Goal: Task Accomplishment & Management: Complete application form

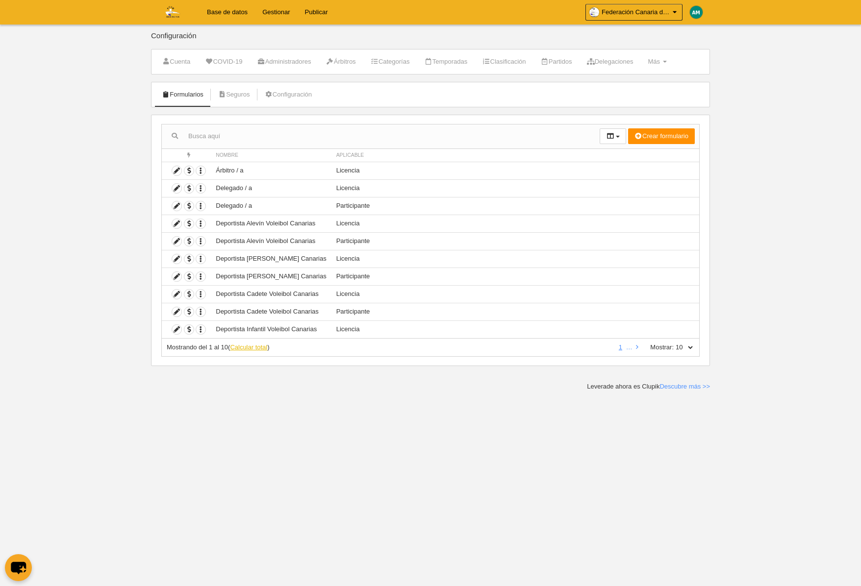
click at [241, 350] on link "Calcular total" at bounding box center [248, 347] width 37 height 7
click at [689, 350] on select "10 25 50 100 500" at bounding box center [684, 347] width 21 height 9
select select "50"
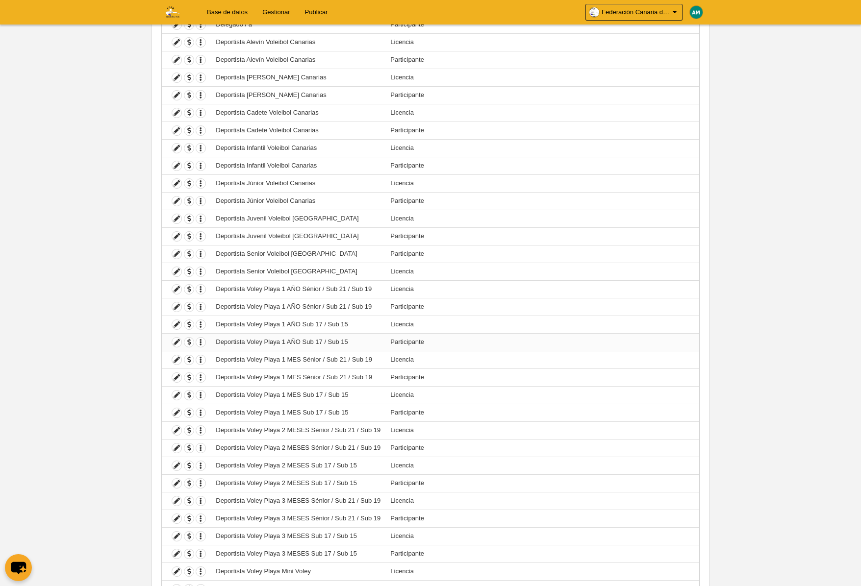
scroll to position [183, 0]
click at [174, 288] on icon at bounding box center [176, 287] width 9 height 9
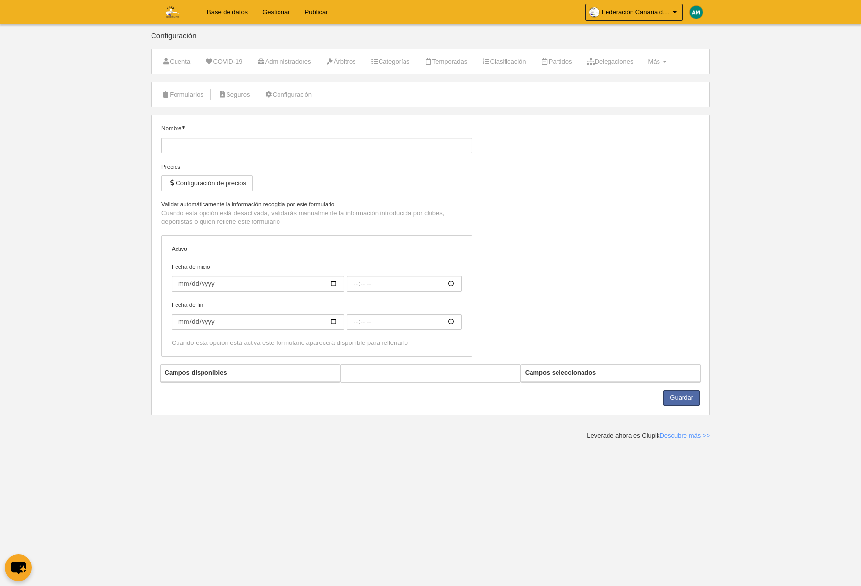
type input "Deportista Voley Playa 1 AÑO Sénior / Sub 21 / Sub 19"
checkbox input "true"
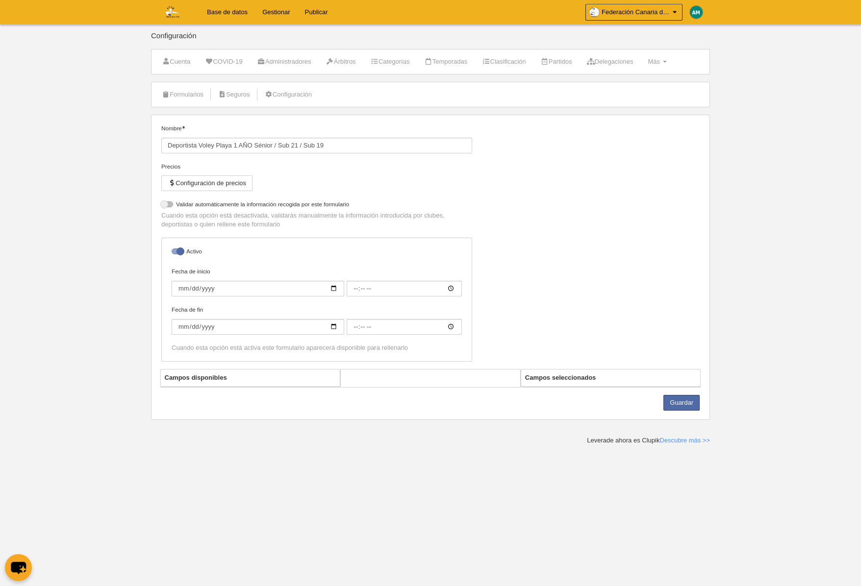
select select "selected"
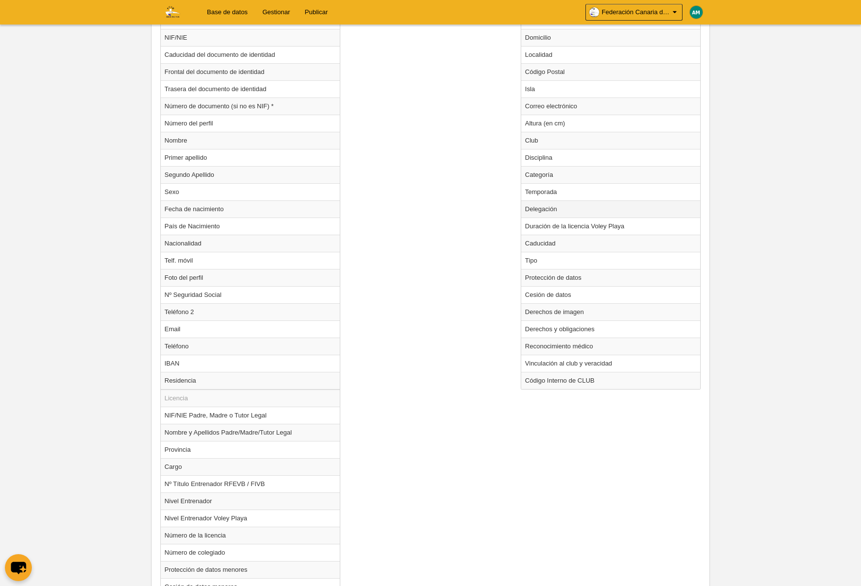
scroll to position [432, 0]
click at [553, 142] on td "Club" at bounding box center [610, 138] width 179 height 17
radio input "true"
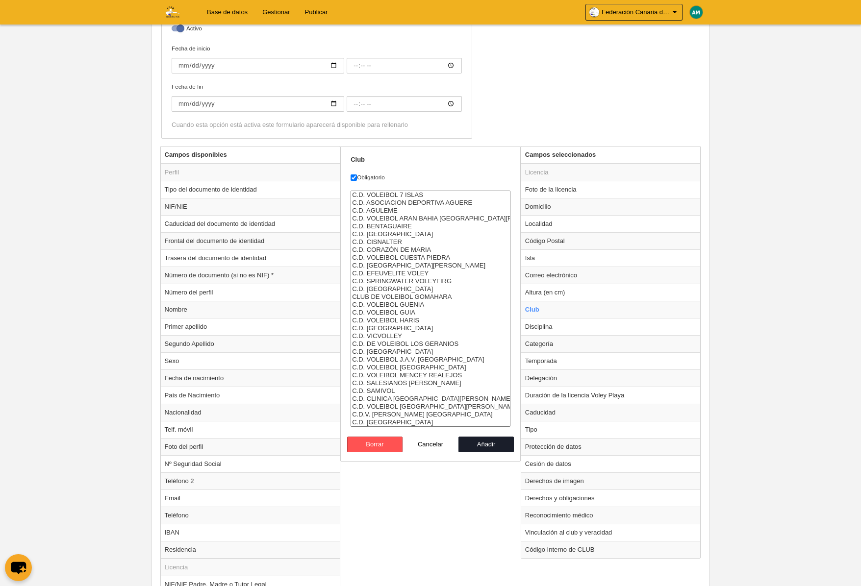
scroll to position [253, 0]
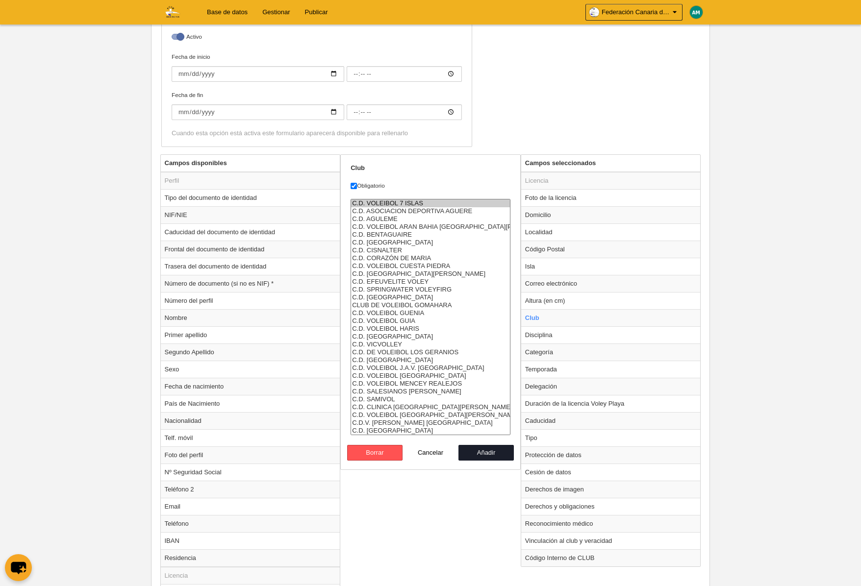
click at [412, 203] on option "C.D. VOLEIBOL 7 ISLAS" at bounding box center [430, 204] width 159 height 8
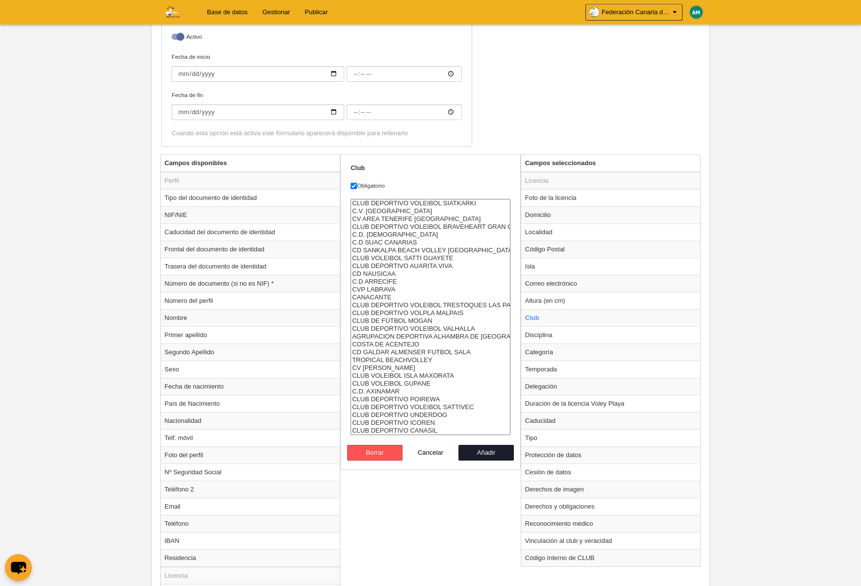
select select "4496857"
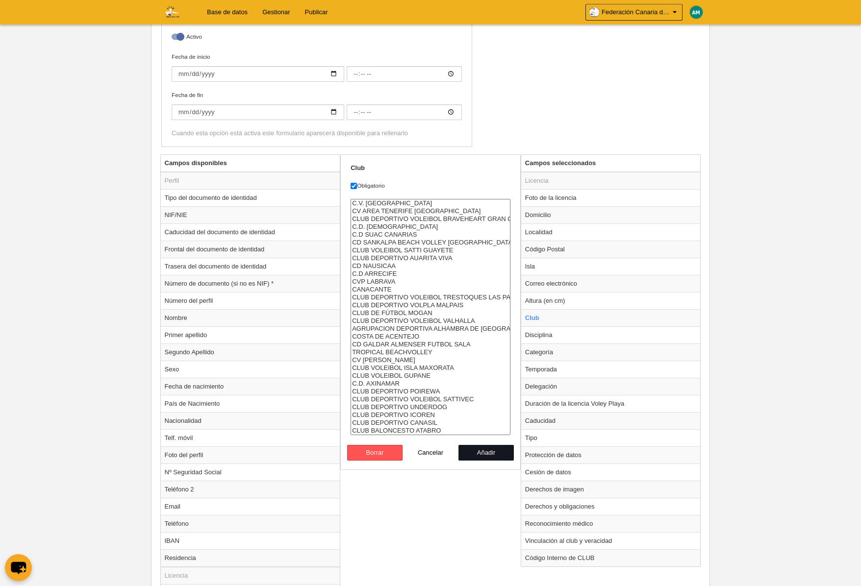
click at [494, 453] on button "Añadir" at bounding box center [486, 453] width 56 height 16
radio input "false"
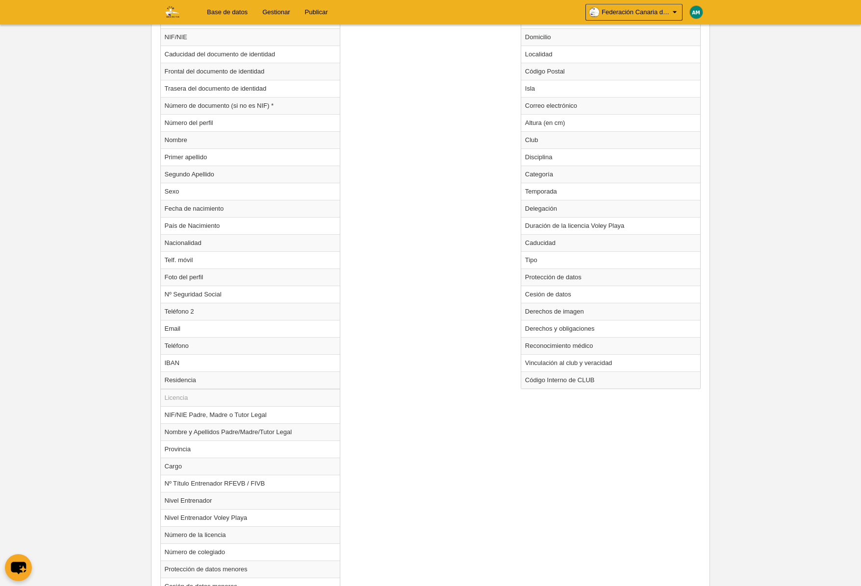
scroll to position [634, 0]
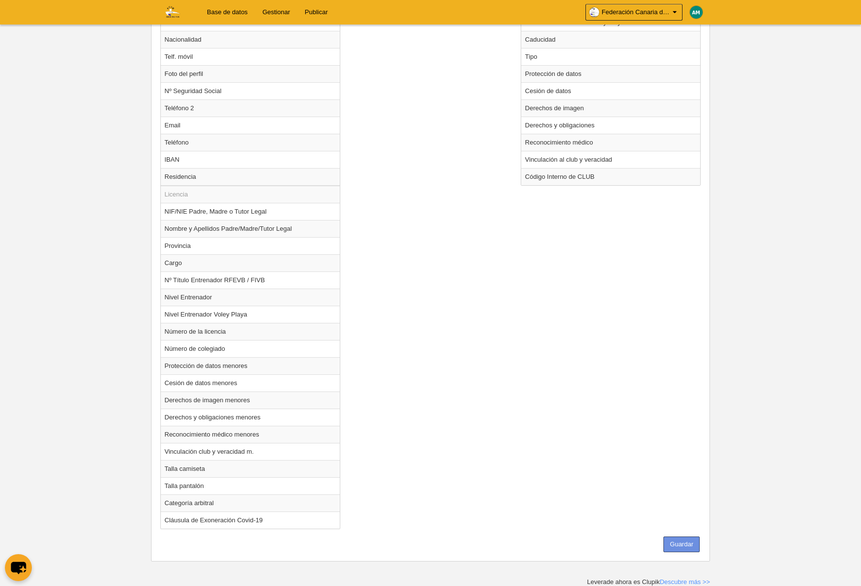
click at [681, 542] on button "Guardar" at bounding box center [681, 545] width 36 height 16
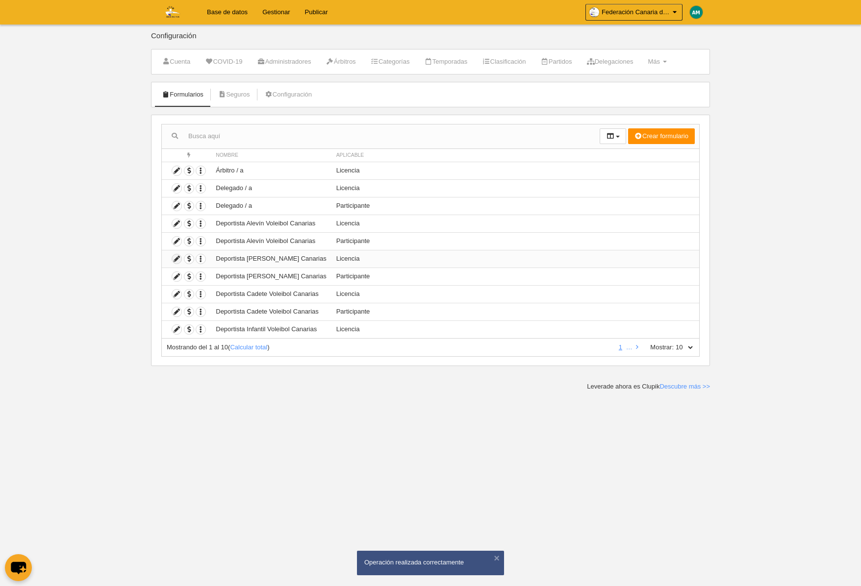
click at [175, 258] on icon at bounding box center [176, 258] width 9 height 9
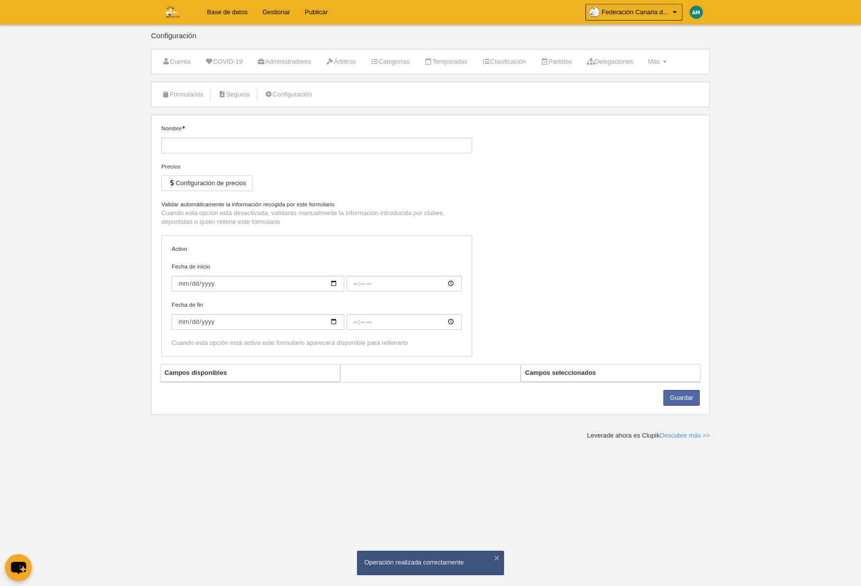
type input "Deportista [PERSON_NAME] Canarias"
checkbox input "true"
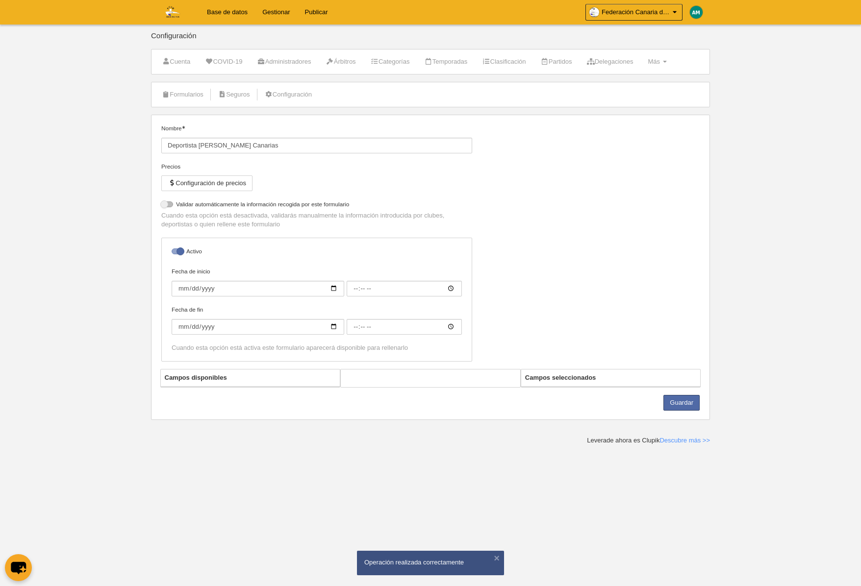
select select "selected"
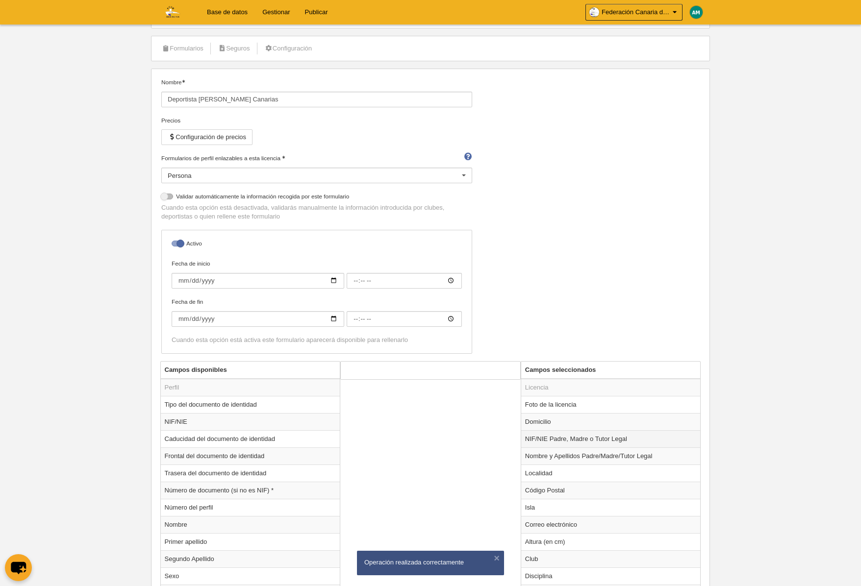
scroll to position [66, 0]
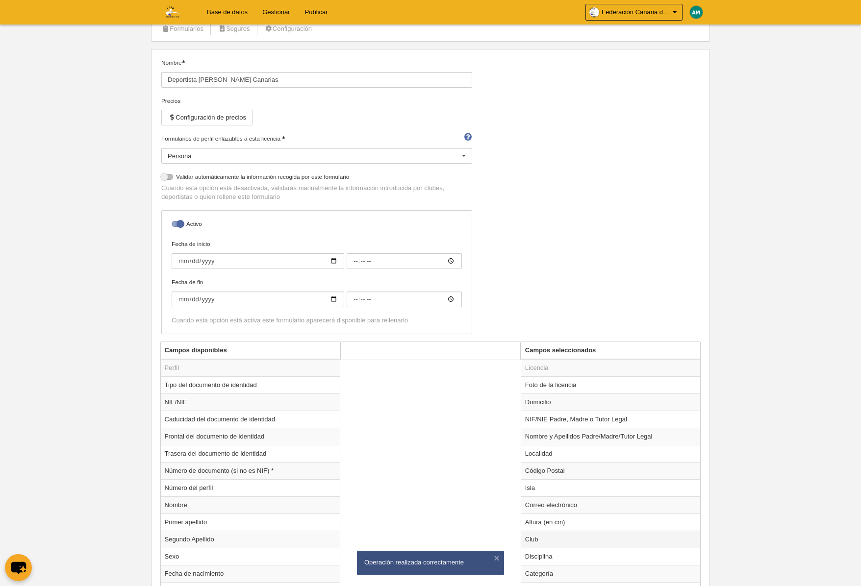
click at [556, 542] on td "Club" at bounding box center [610, 539] width 179 height 17
radio input "true"
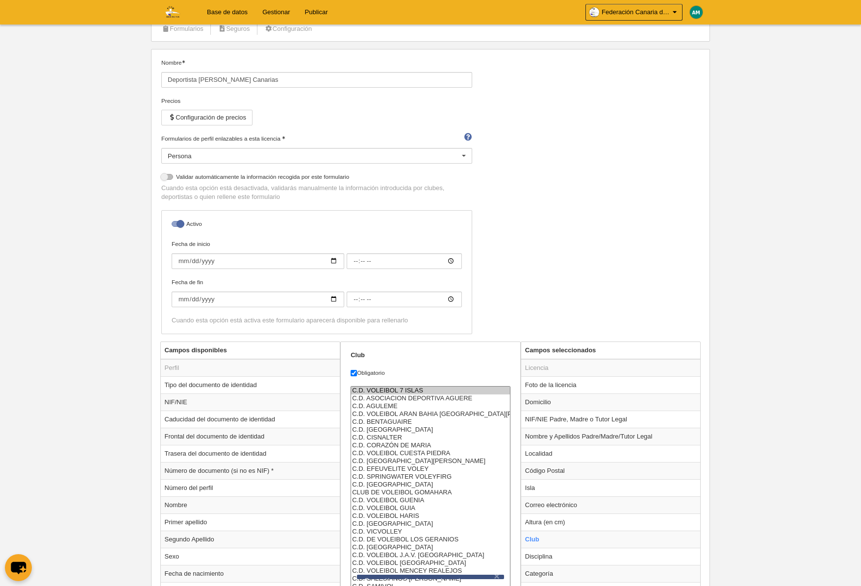
scroll to position [0, 0]
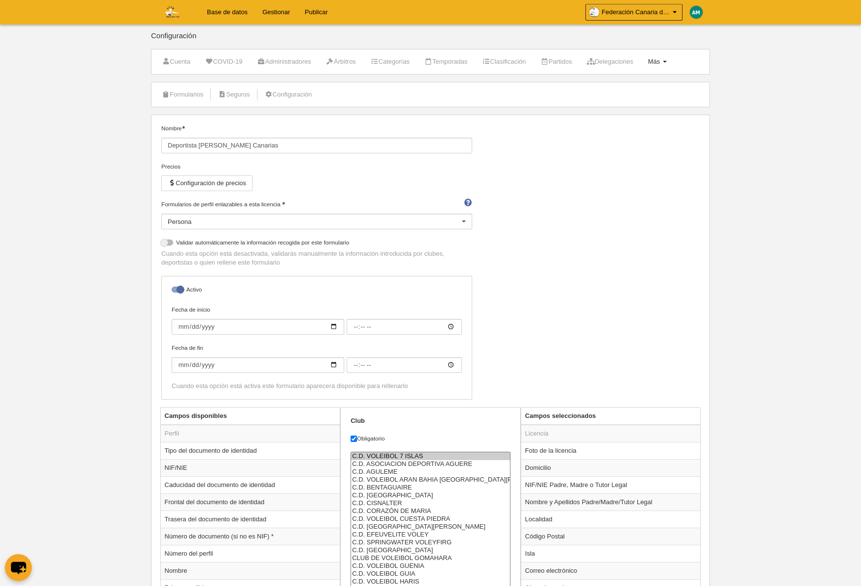
click at [660, 62] on span "Más" at bounding box center [654, 61] width 12 height 7
click at [653, 102] on link "Formularios" at bounding box center [625, 102] width 91 height 16
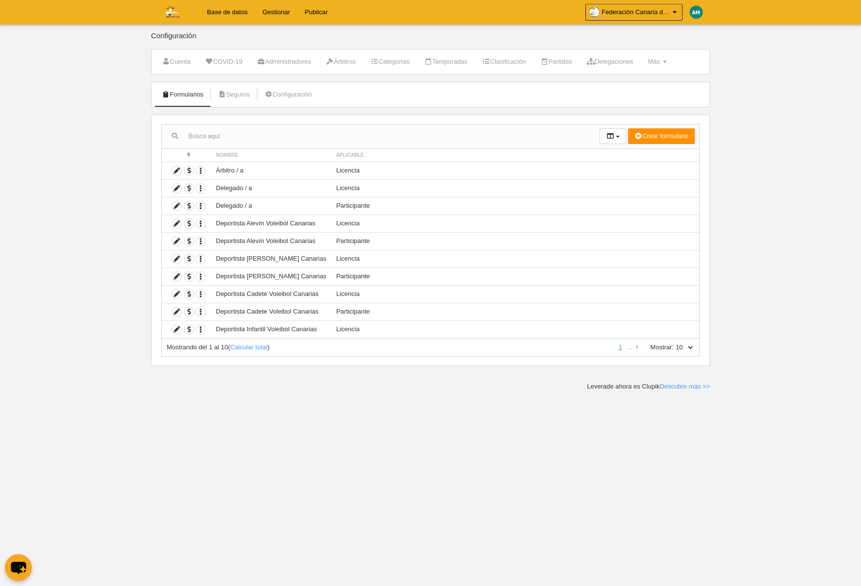
click at [690, 345] on select "10 25 50 100 500" at bounding box center [684, 347] width 21 height 9
select select "500"
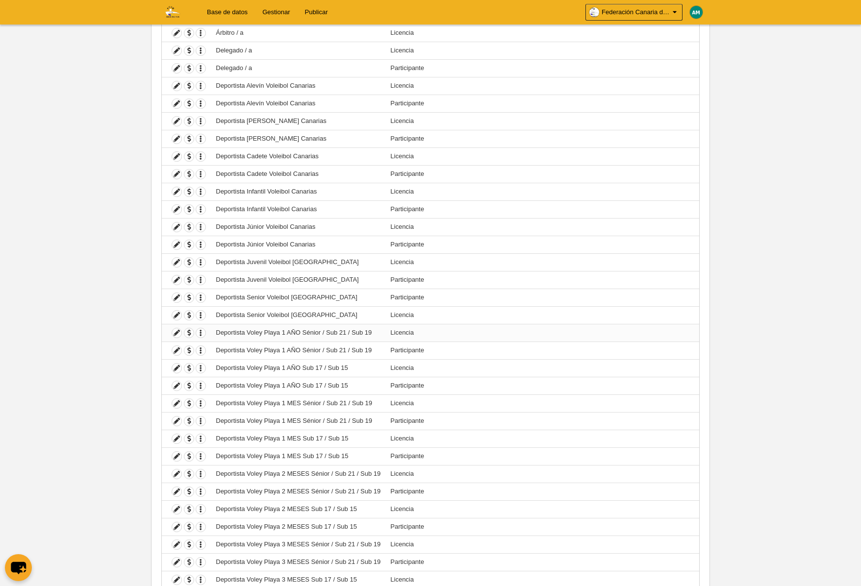
scroll to position [140, 0]
click at [175, 329] on icon at bounding box center [176, 330] width 9 height 9
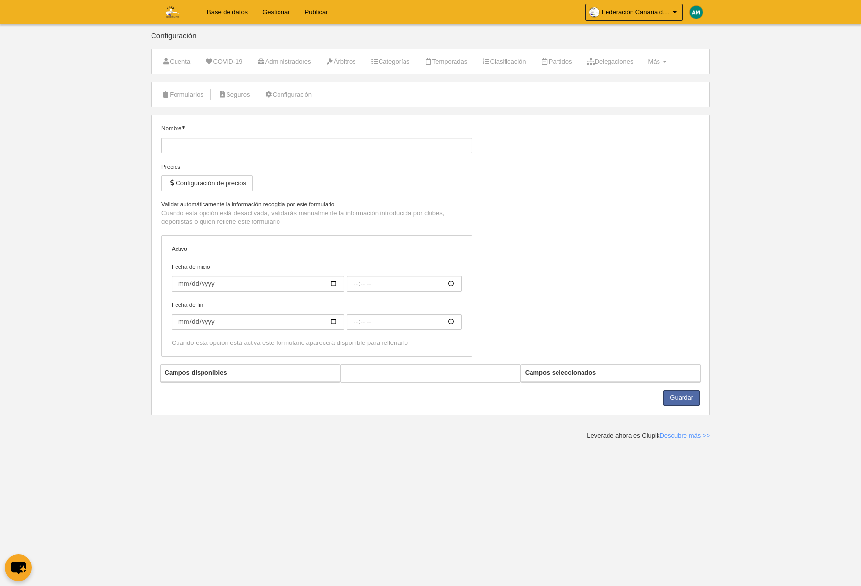
type input "Deportista Voley Playa 1 AÑO Sénior / Sub 21 / Sub 19"
checkbox input "true"
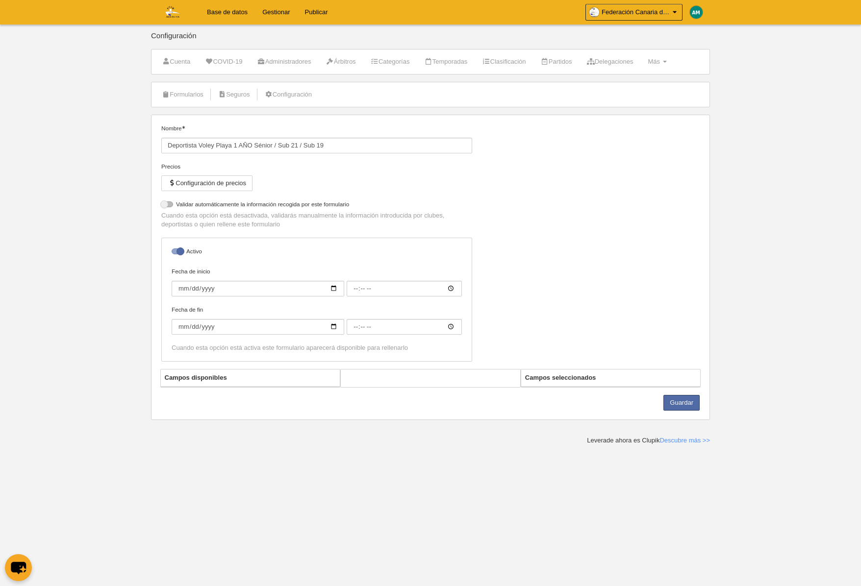
select select "selected"
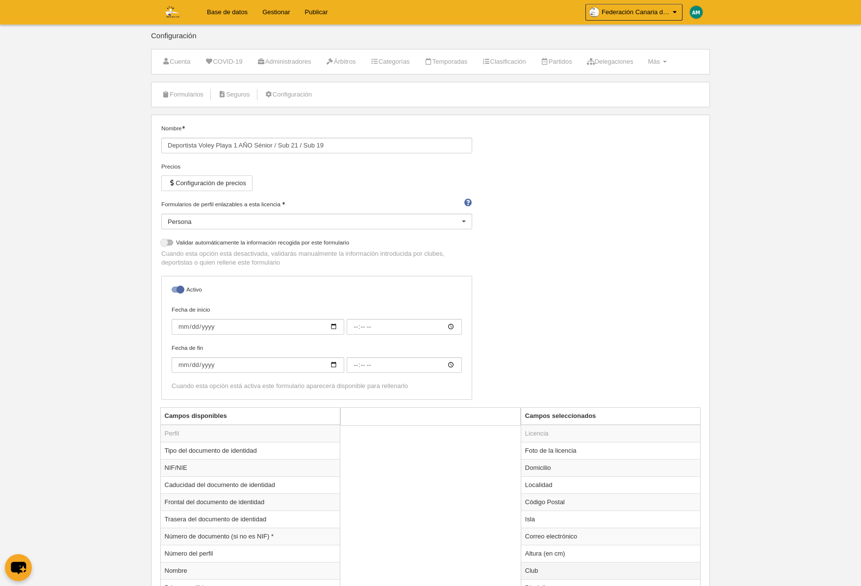
click at [540, 569] on td "Club" at bounding box center [610, 570] width 179 height 17
radio input "true"
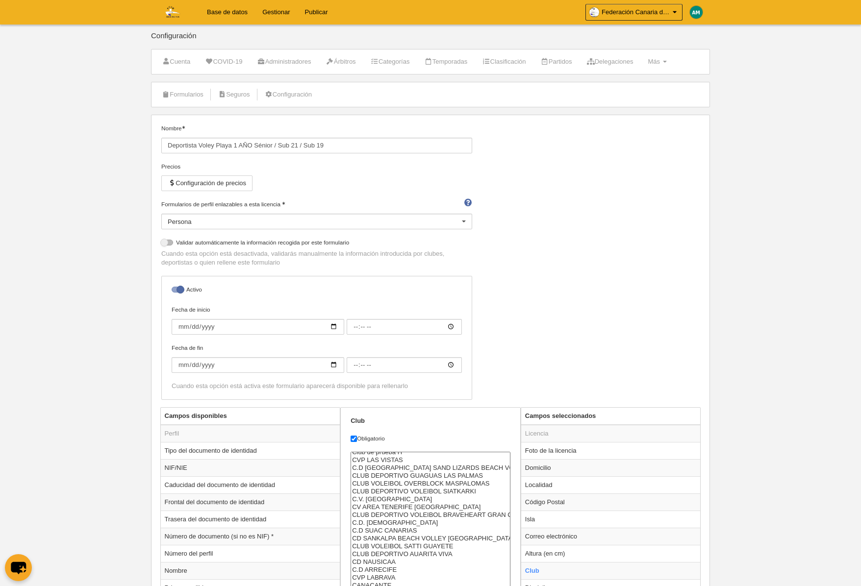
scroll to position [549, 0]
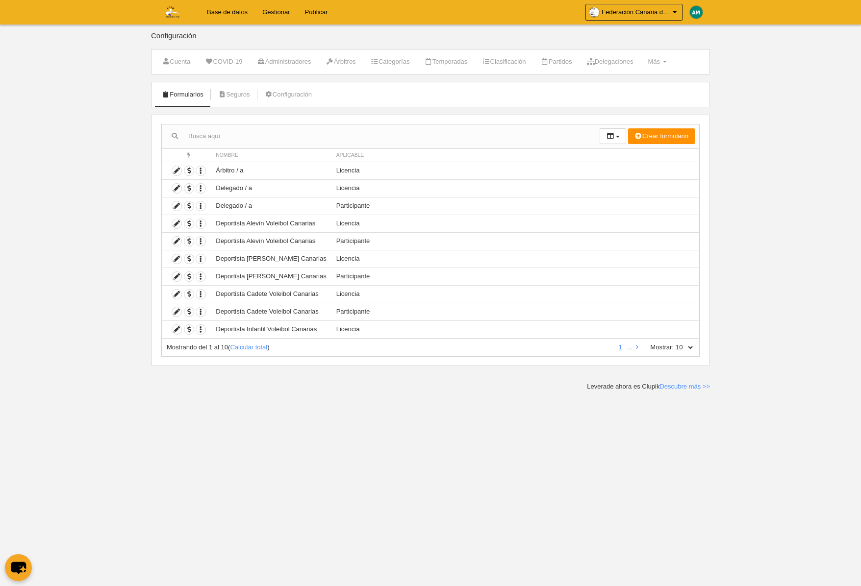
click at [689, 347] on select "10 25 50 100 500" at bounding box center [684, 347] width 21 height 9
select select "100"
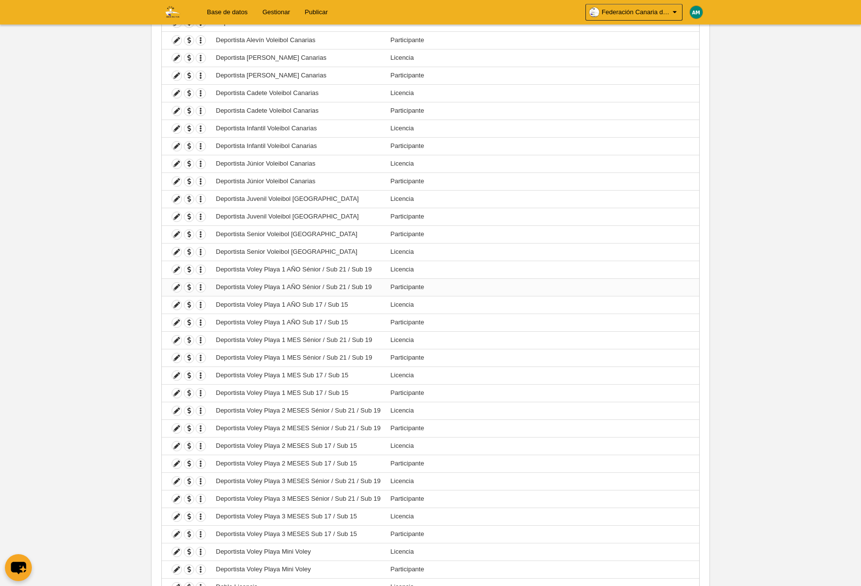
scroll to position [203, 0]
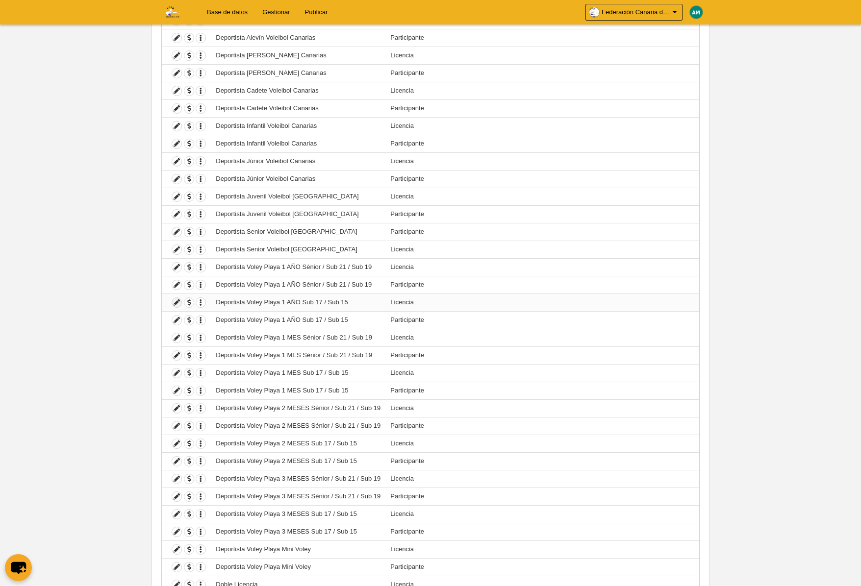
click at [175, 301] on icon at bounding box center [176, 302] width 9 height 9
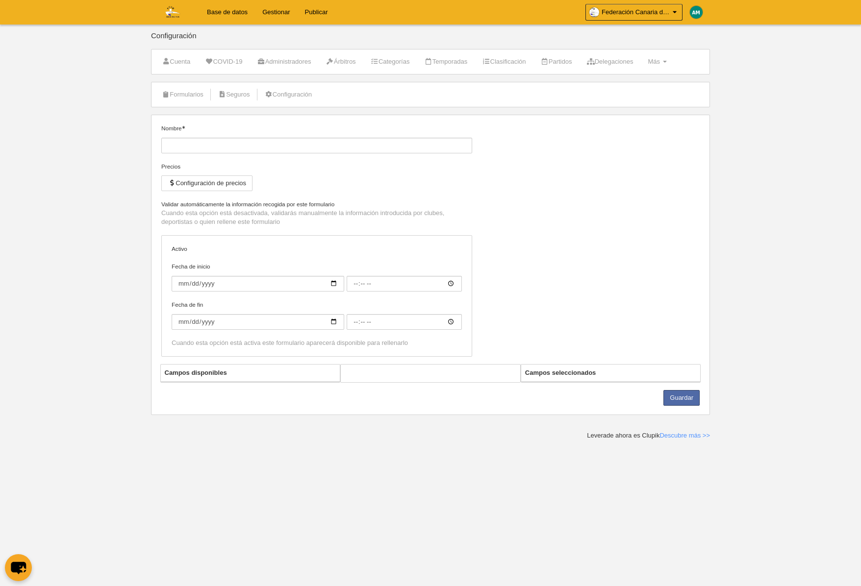
type input "Deportista Voley Playa 1 AÑO Sub 17 / Sub 15"
checkbox input "true"
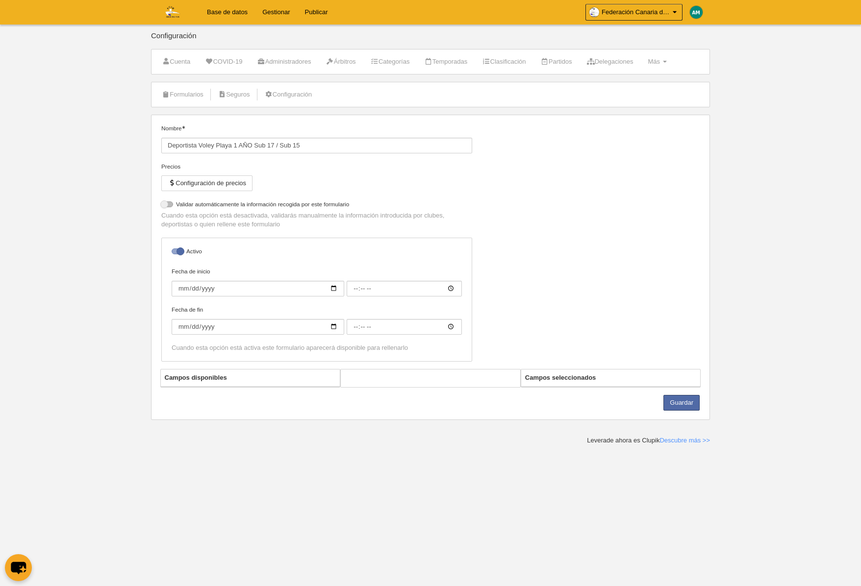
select select "selected"
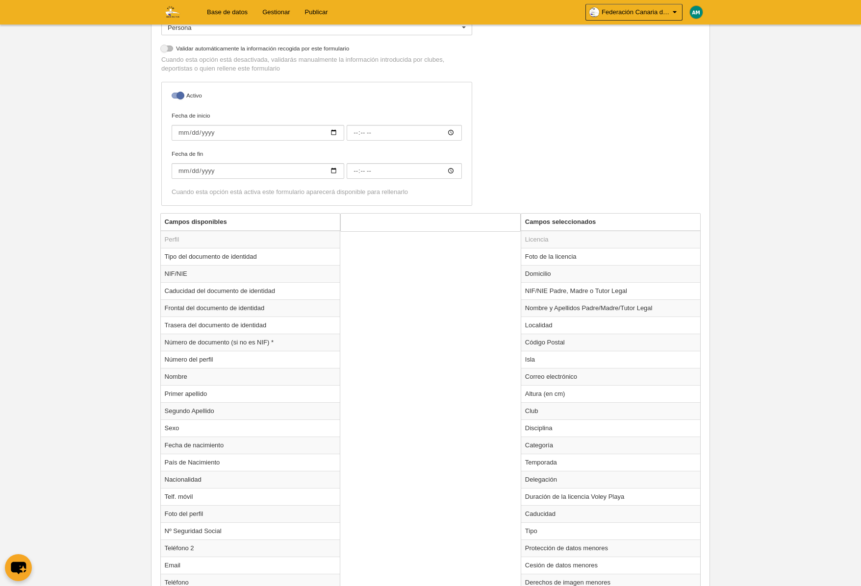
scroll to position [195, 0]
click at [542, 408] on td "Club" at bounding box center [610, 410] width 179 height 17
radio input "true"
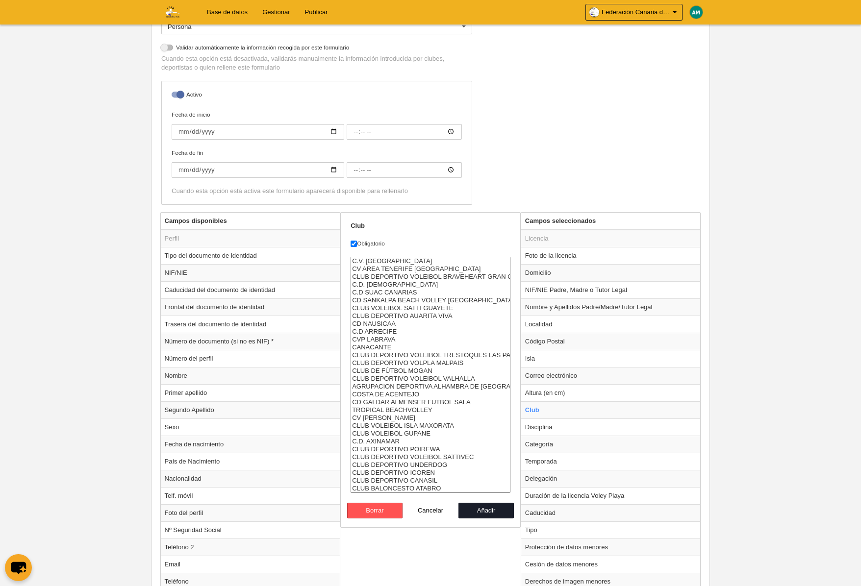
scroll to position [0, 0]
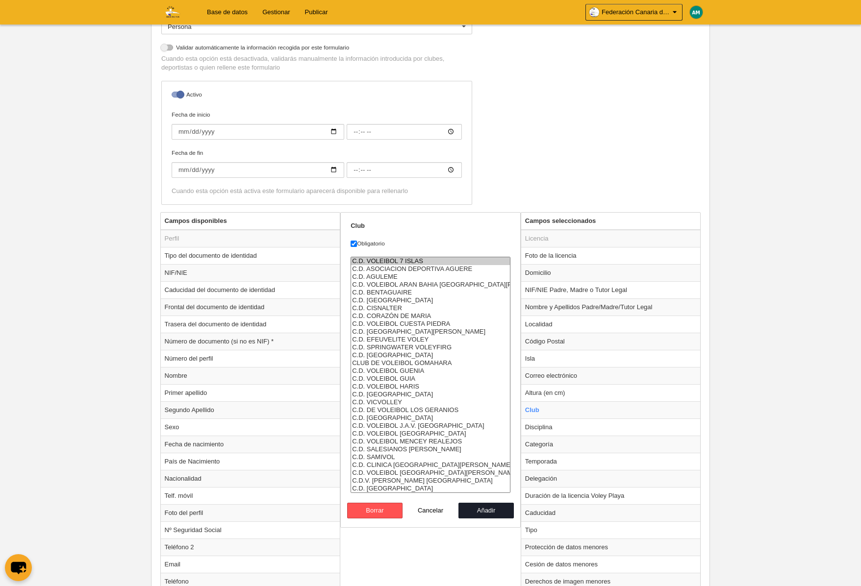
click at [392, 257] on option "C.D. VOLEIBOL 7 ISLAS" at bounding box center [430, 261] width 159 height 8
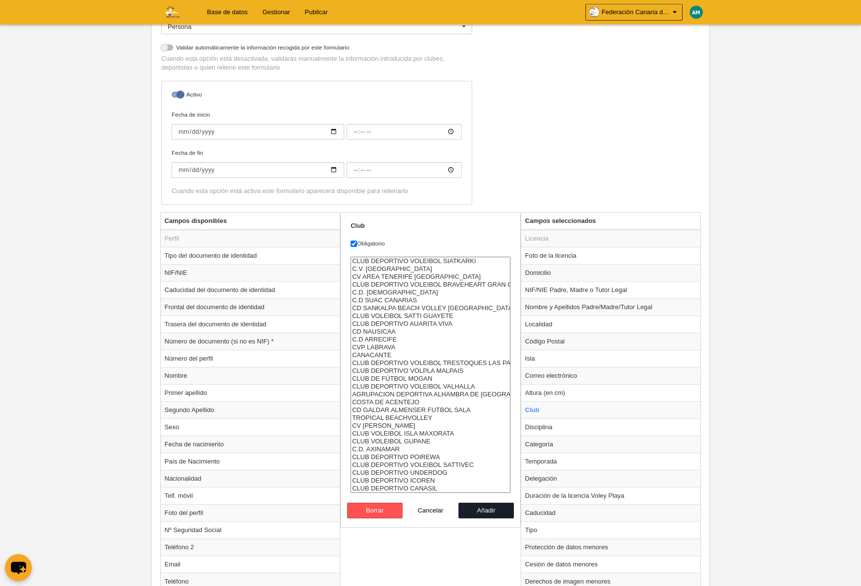
select select "4496857"
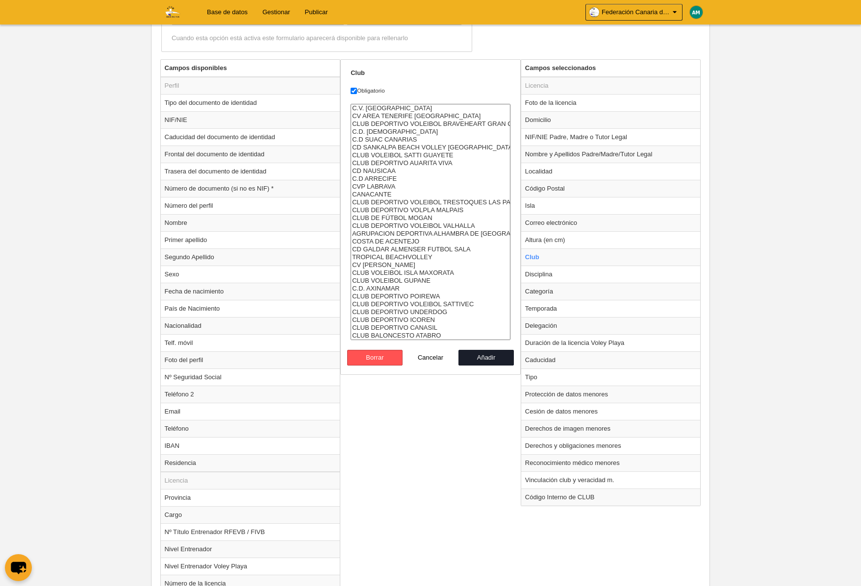
scroll to position [356, 0]
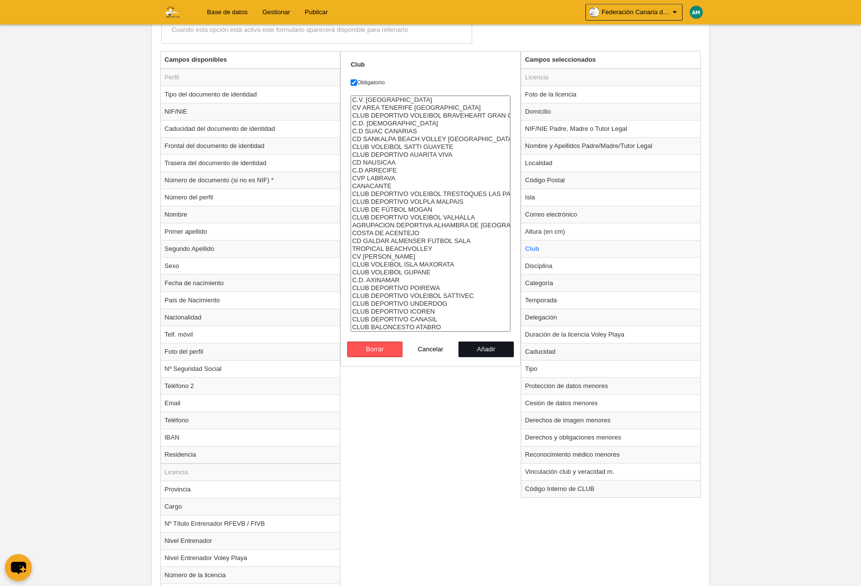
click at [484, 349] on button "Añadir" at bounding box center [486, 350] width 56 height 16
radio input "false"
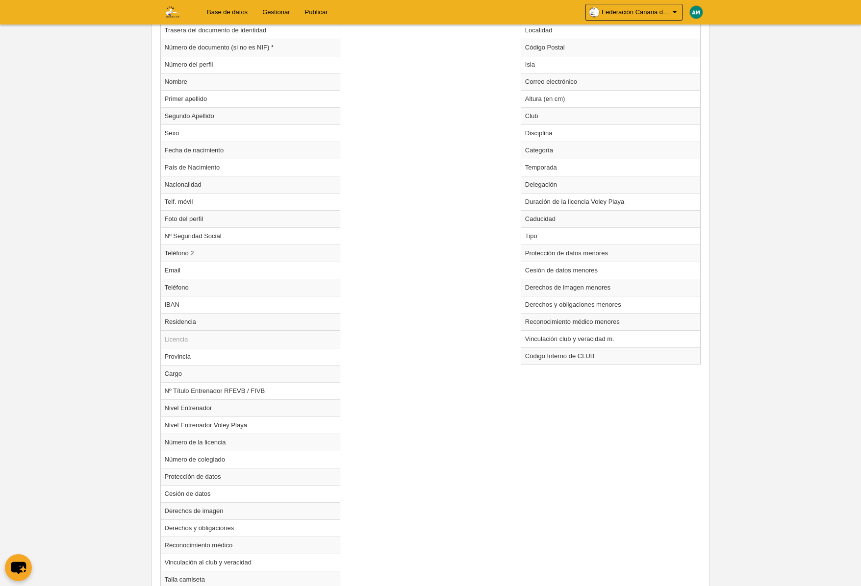
scroll to position [600, 0]
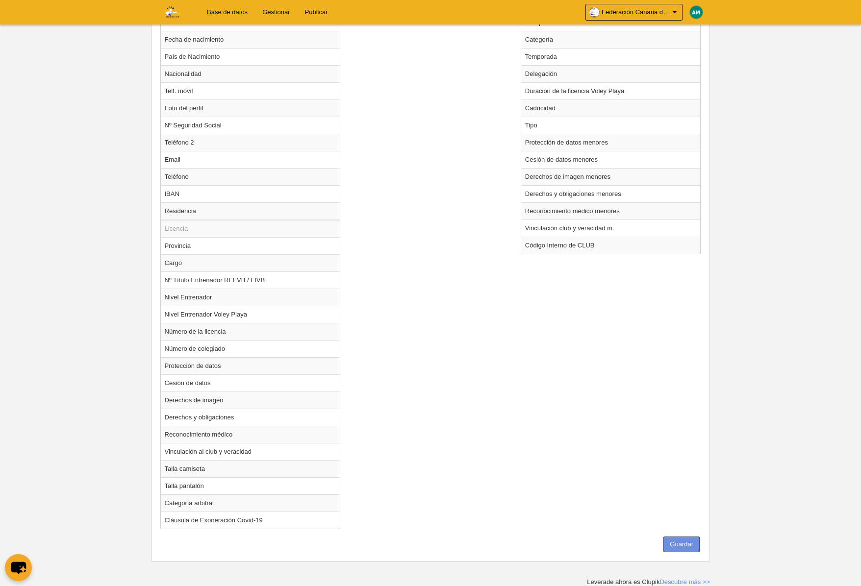
click at [694, 544] on button "Guardar" at bounding box center [681, 545] width 36 height 16
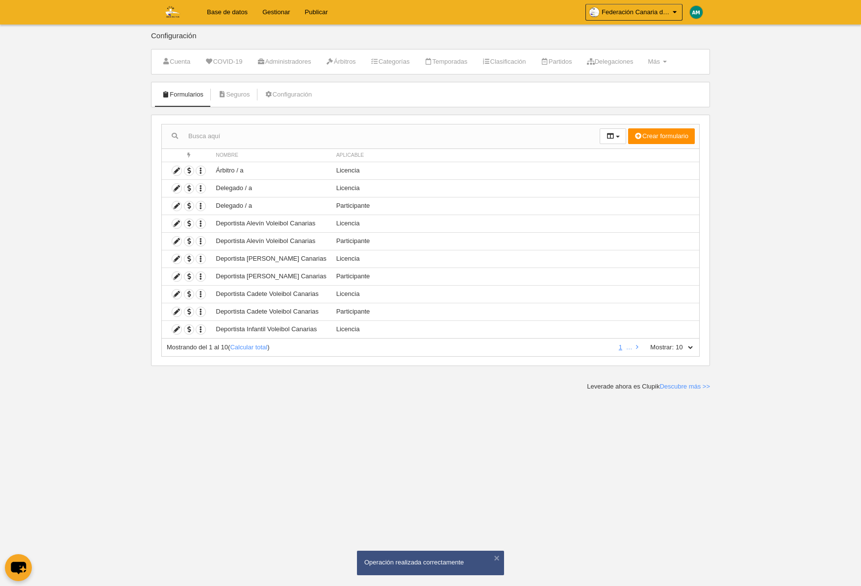
click at [692, 345] on select "10 25 50 100 500" at bounding box center [684, 347] width 21 height 9
select select "500"
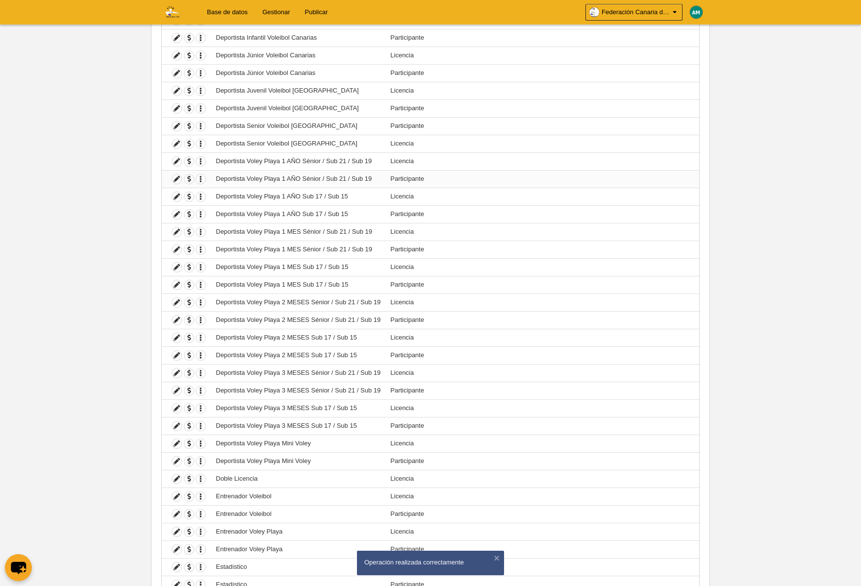
scroll to position [311, 0]
click at [176, 228] on icon at bounding box center [176, 230] width 9 height 9
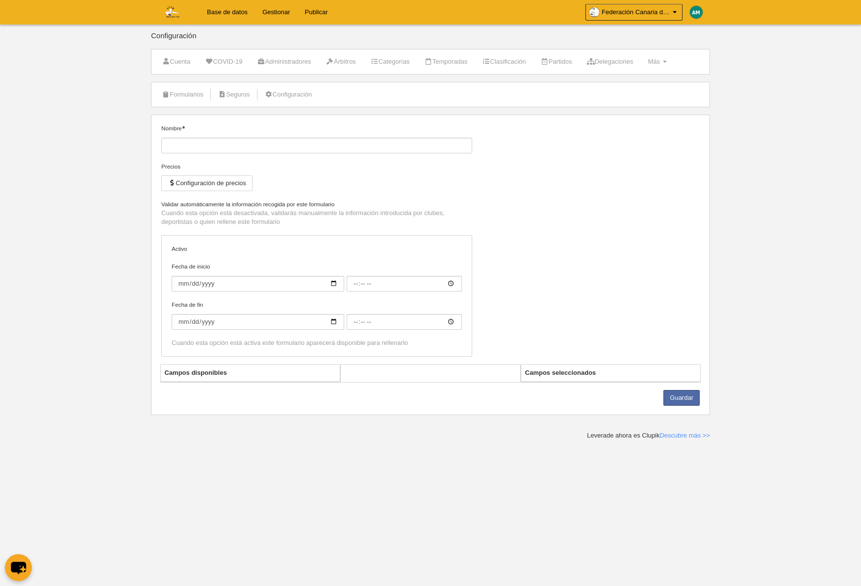
type input "Deportista Voley Playa 1 MES Sénior / Sub 21 / Sub 19"
checkbox input "true"
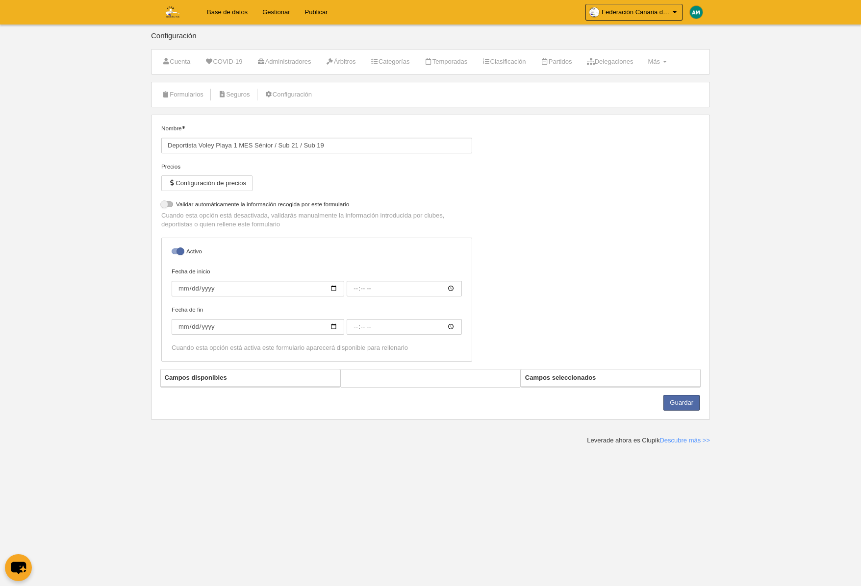
select select "selected"
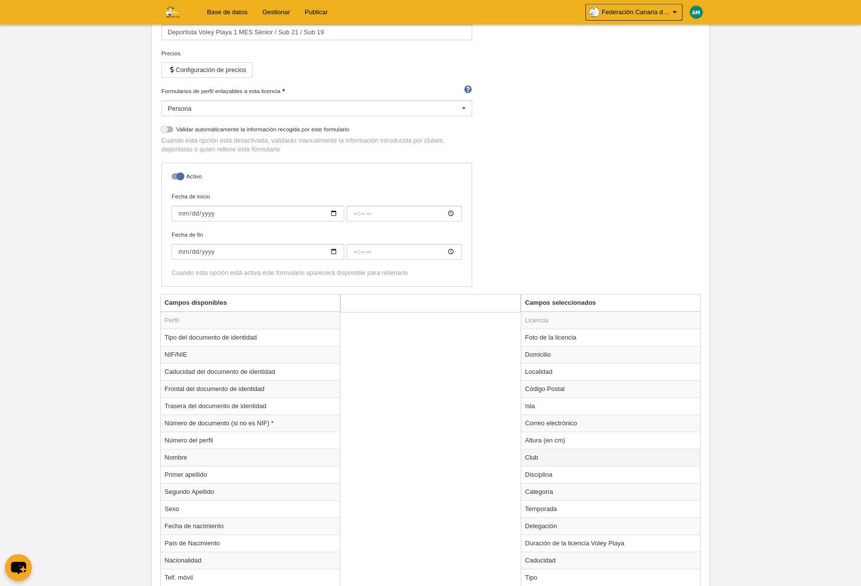
scroll to position [113, 0]
click at [538, 454] on td "Club" at bounding box center [610, 458] width 179 height 17
radio input "true"
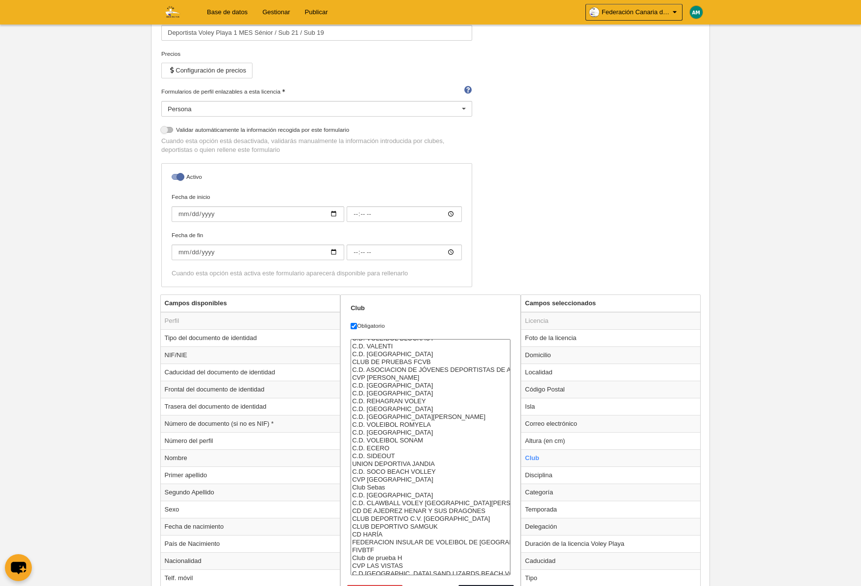
scroll to position [549, 0]
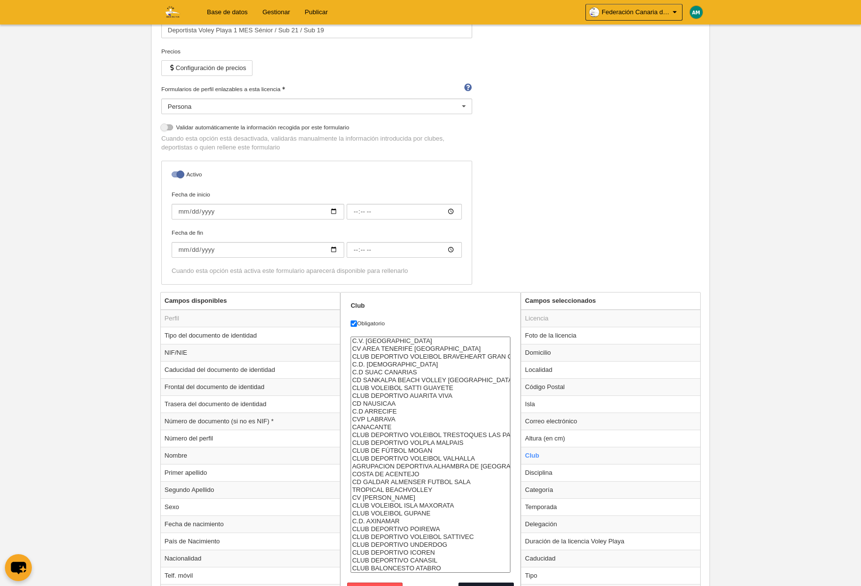
click at [818, 446] on body "Base de datos Gestionar Publicar Federación Canaria de Voleibol Ajustes general…" at bounding box center [430, 178] width 861 height 586
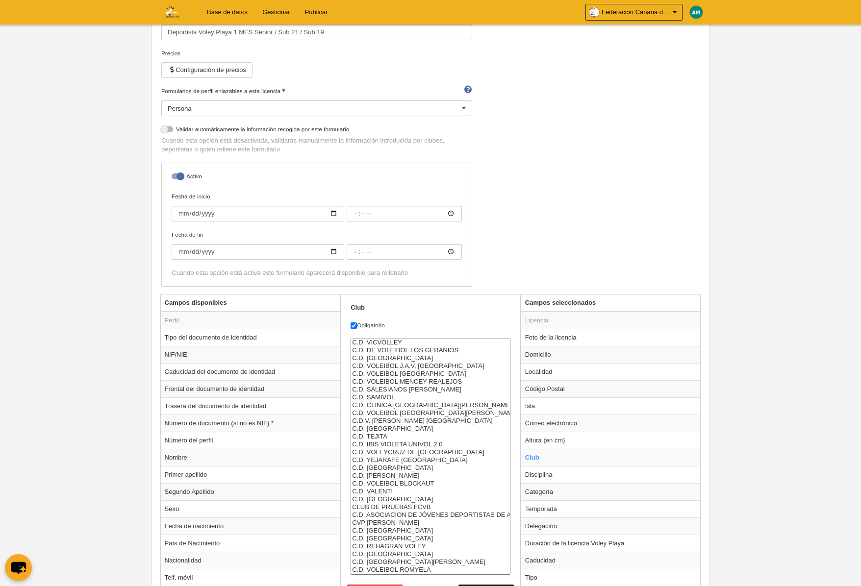
scroll to position [0, 0]
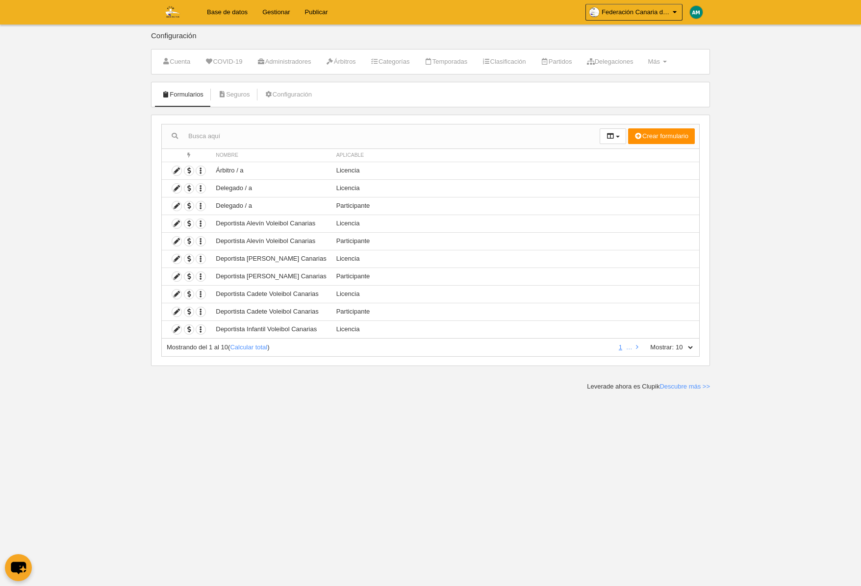
click at [688, 347] on select "10 25 50 100 500" at bounding box center [684, 347] width 21 height 9
select select "500"
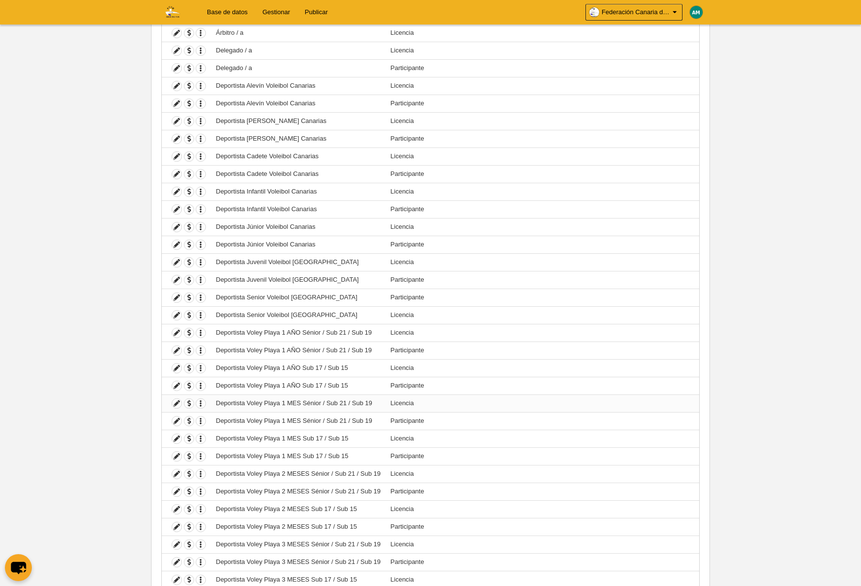
scroll to position [139, 0]
click at [177, 439] on icon at bounding box center [176, 437] width 9 height 9
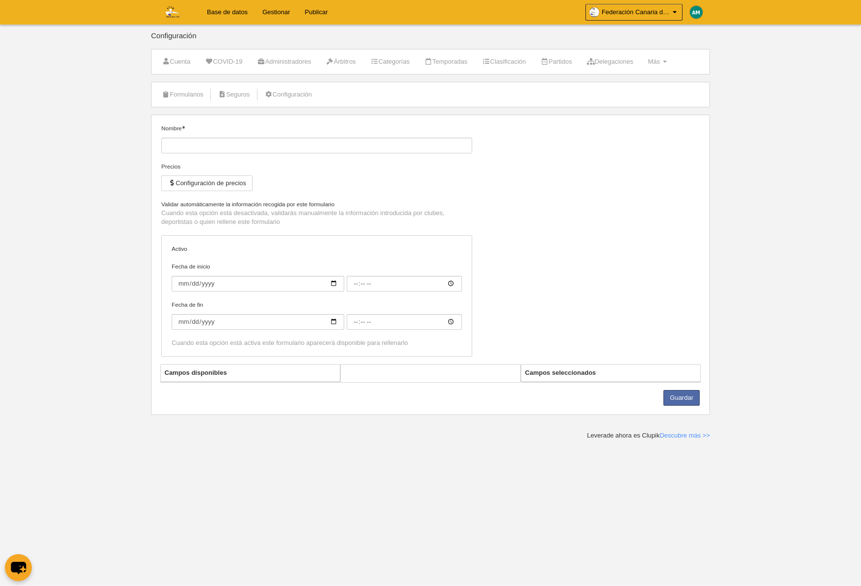
type input "Deportista Voley Playa 1 MES Sub 17 / Sub 15"
checkbox input "true"
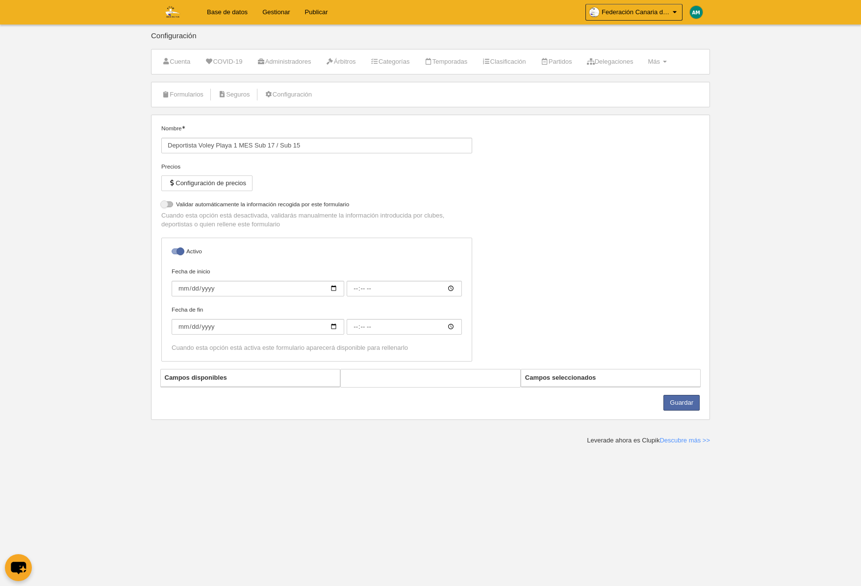
select select "selected"
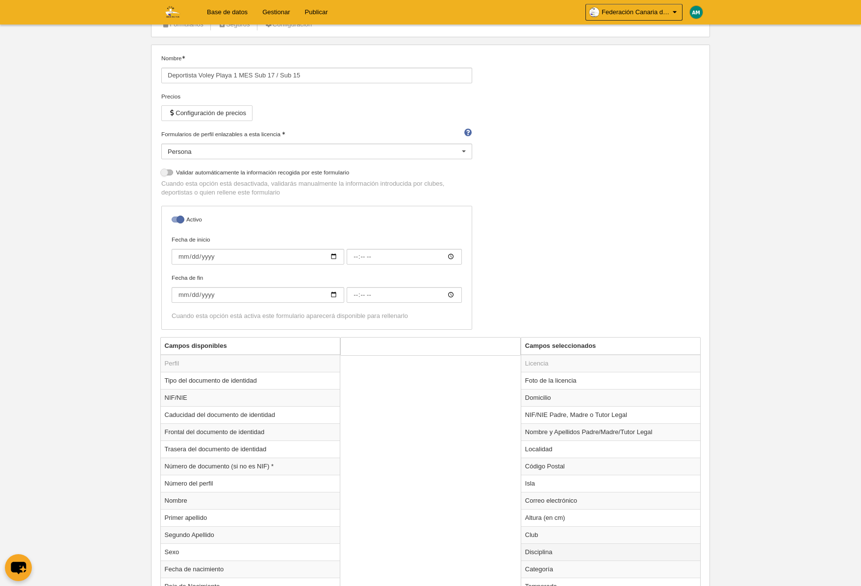
scroll to position [75, 0]
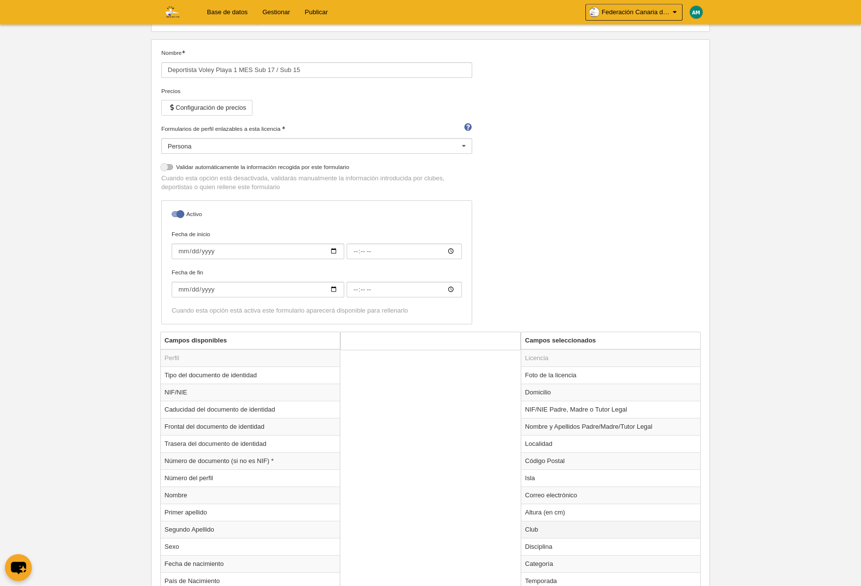
click at [548, 528] on td "Club" at bounding box center [610, 529] width 179 height 17
radio input "true"
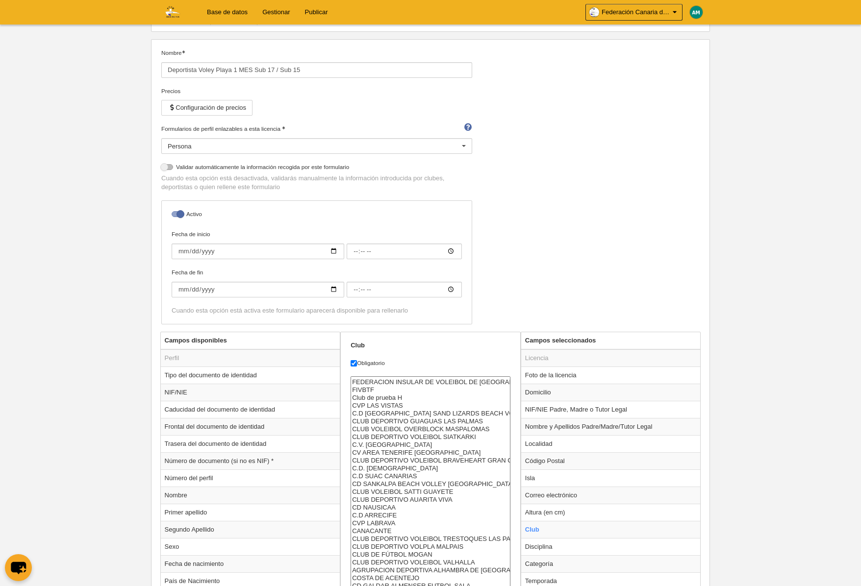
scroll to position [549, 0]
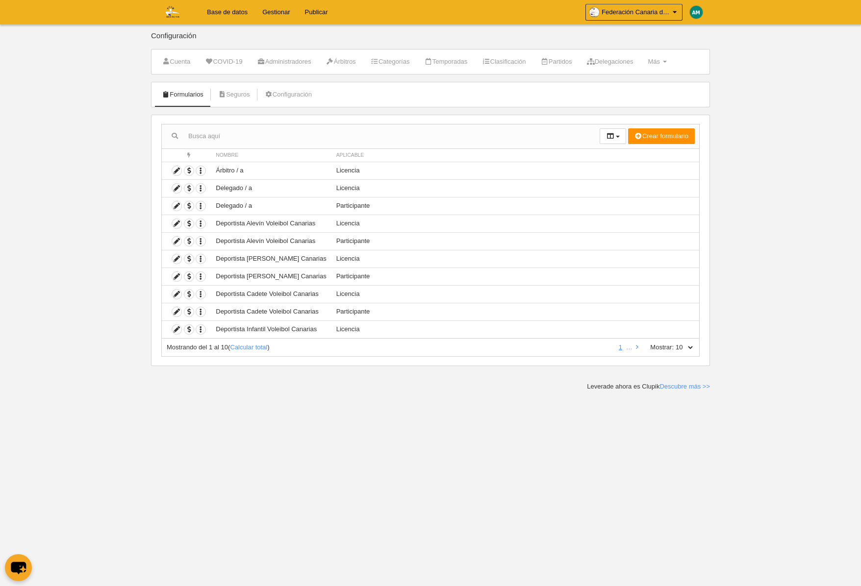
click at [684, 346] on select "10 25 50 100 500" at bounding box center [684, 347] width 21 height 9
select select "500"
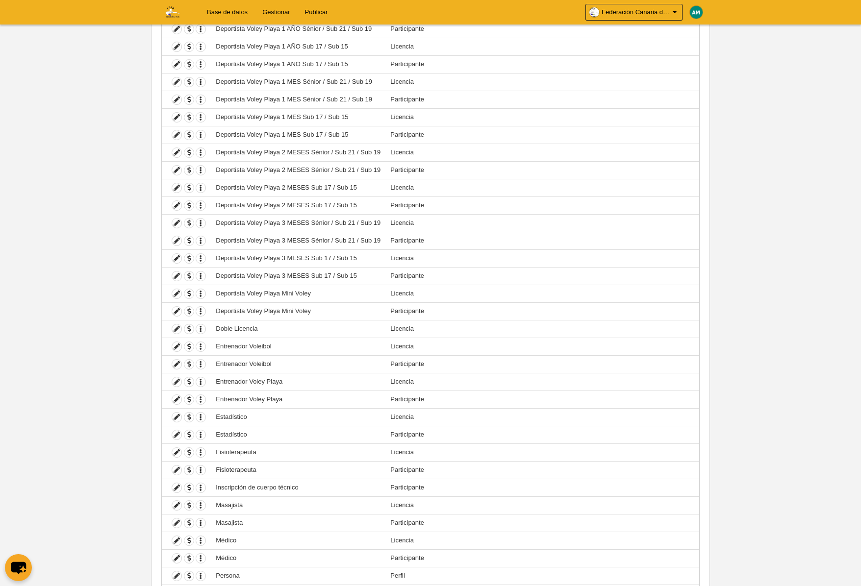
scroll to position [510, 0]
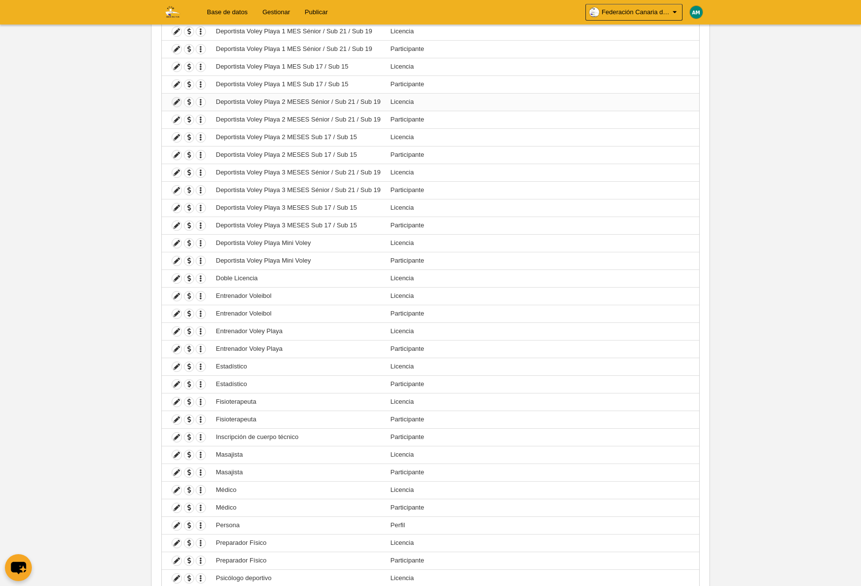
click at [178, 104] on icon at bounding box center [176, 102] width 9 height 9
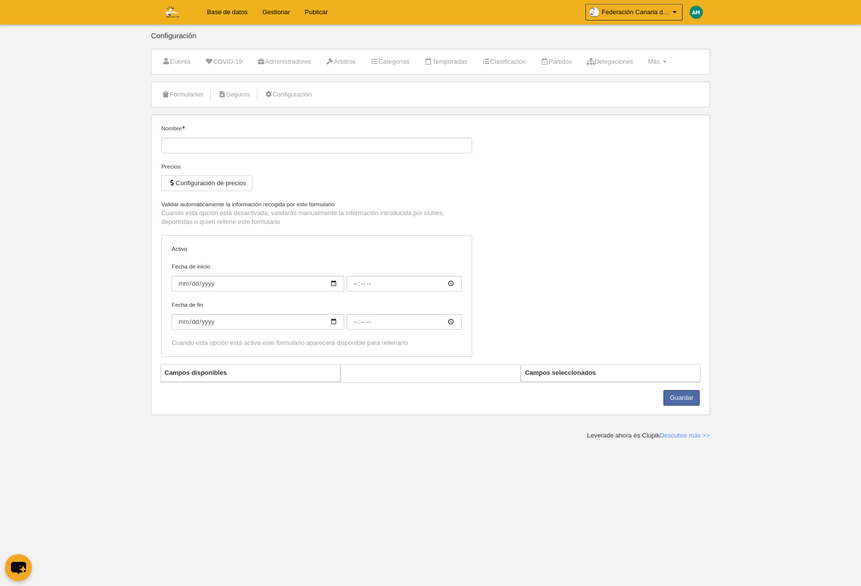
type input "Deportista Voley Playa 2 MESES Sénior / Sub 21 / Sub 19"
checkbox input "true"
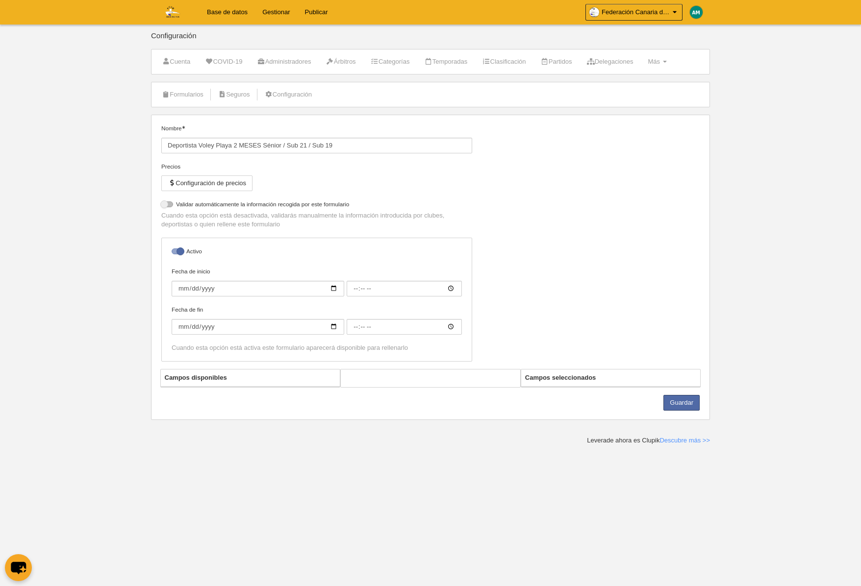
select select "selected"
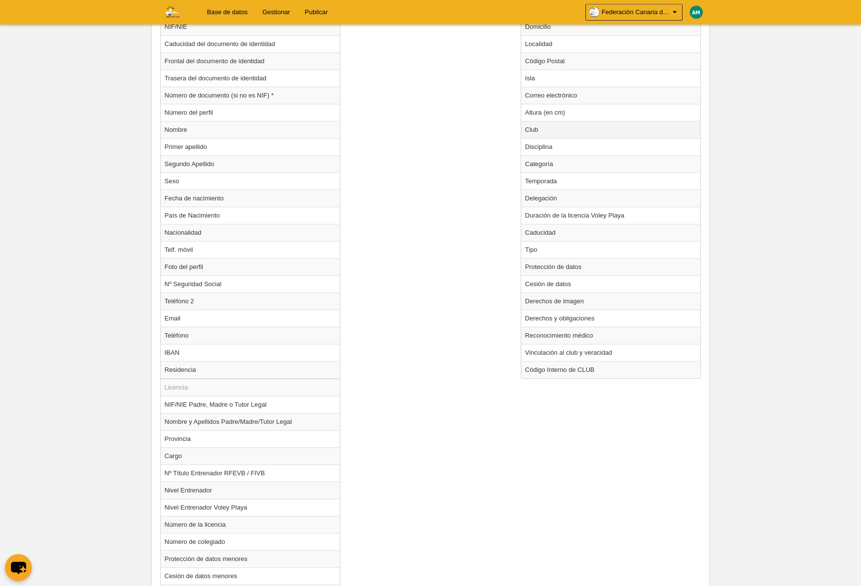
scroll to position [440, 0]
click at [529, 128] on td "Club" at bounding box center [610, 130] width 179 height 17
radio input "true"
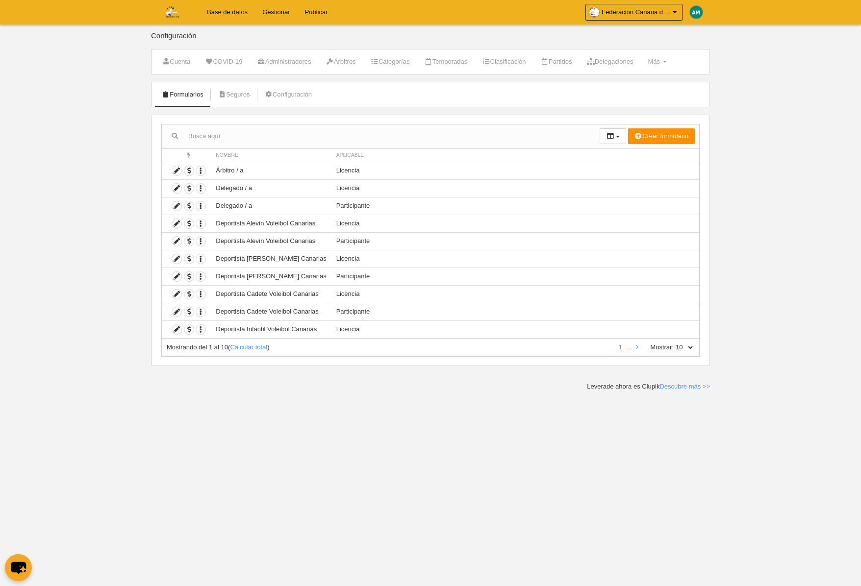
click at [694, 347] on select "10 25 50 100 500" at bounding box center [684, 347] width 21 height 9
select select "500"
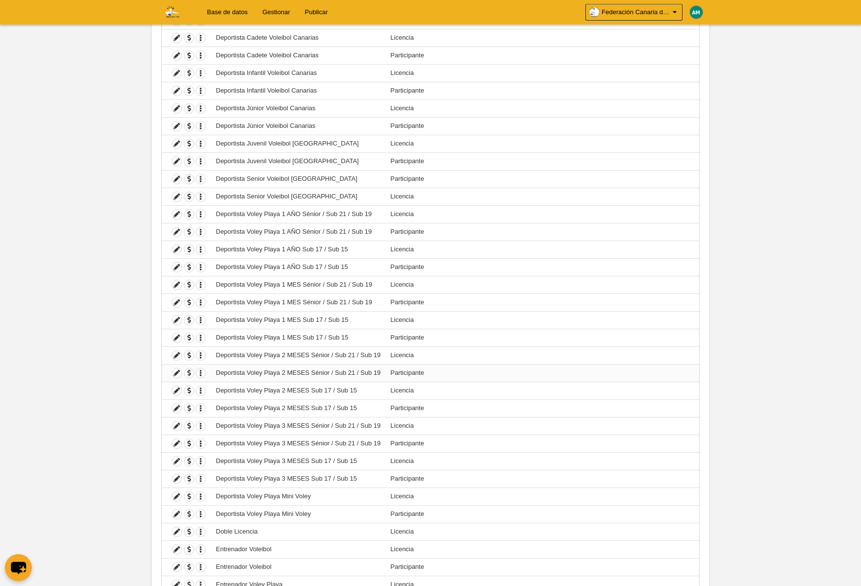
scroll to position [264, 0]
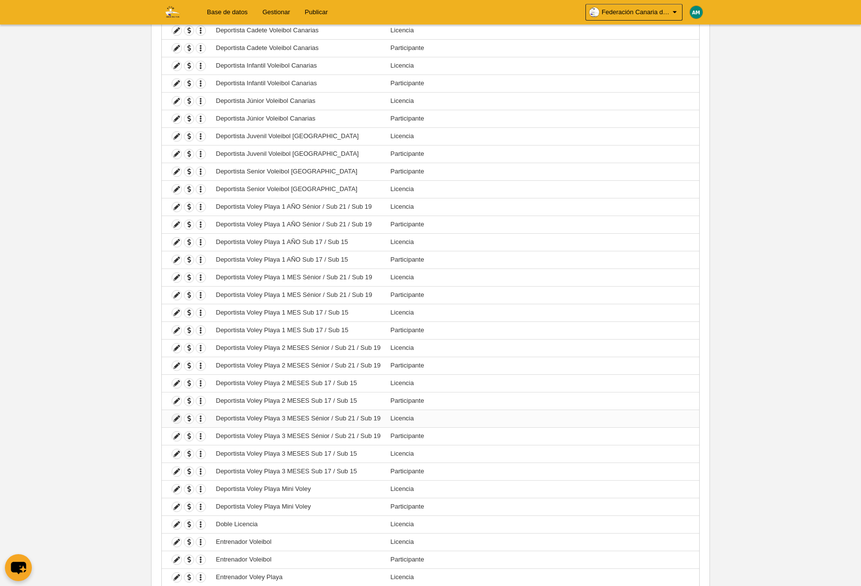
click at [177, 418] on icon at bounding box center [176, 418] width 9 height 9
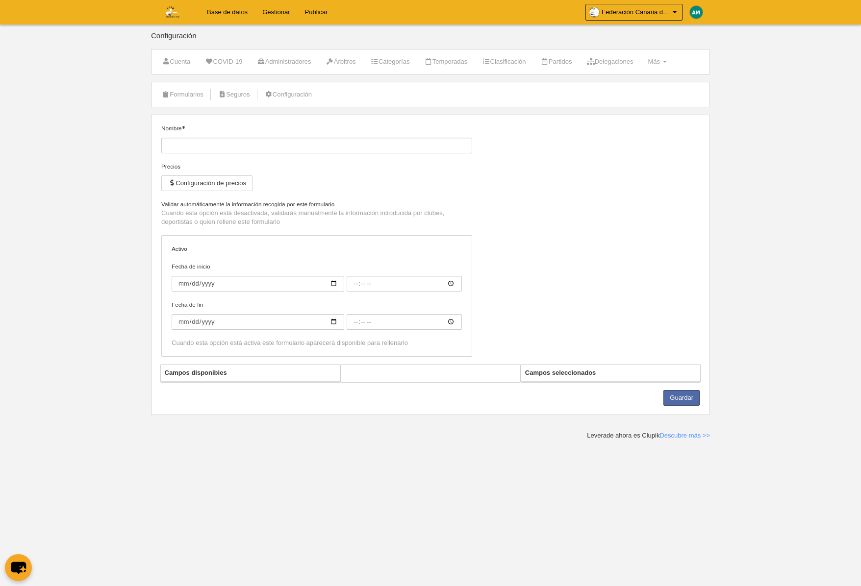
type input "Deportista Voley Playa 3 MESES Sénior / Sub 21 / Sub 19"
checkbox input "true"
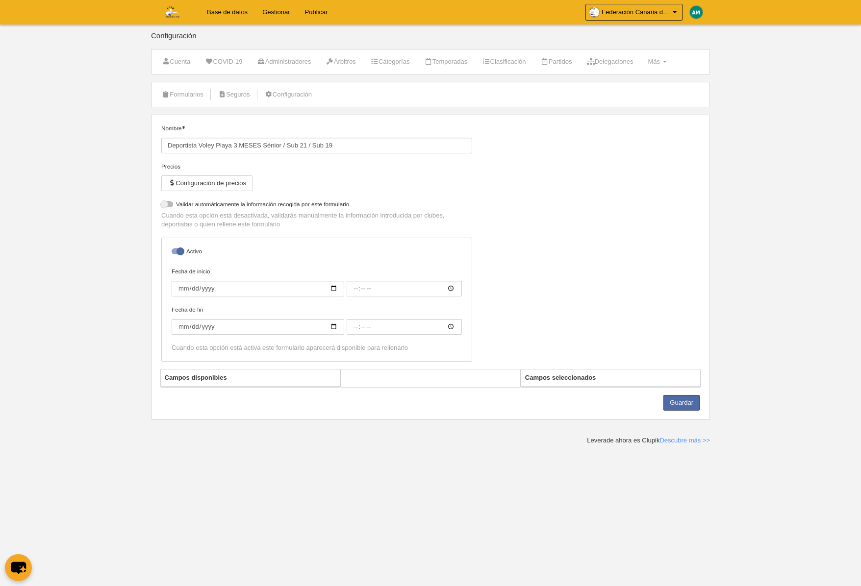
select select "selected"
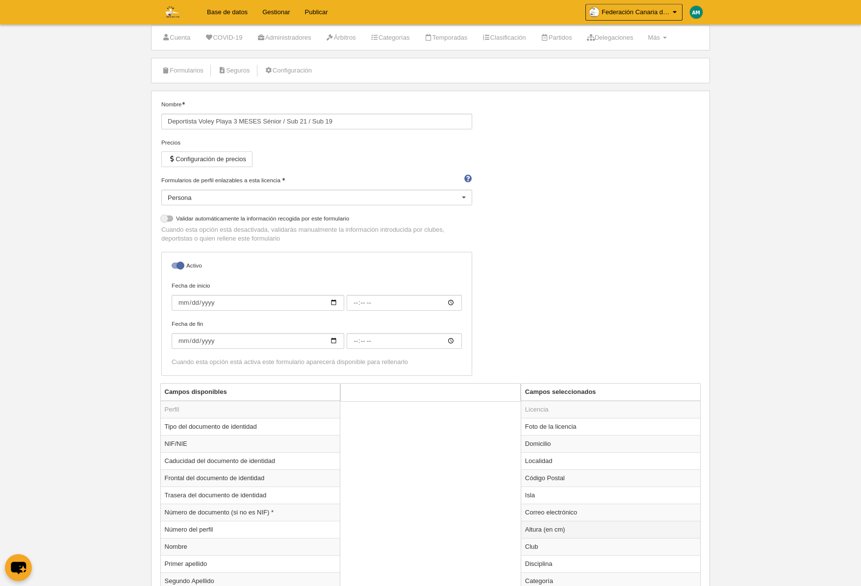
scroll to position [27, 0]
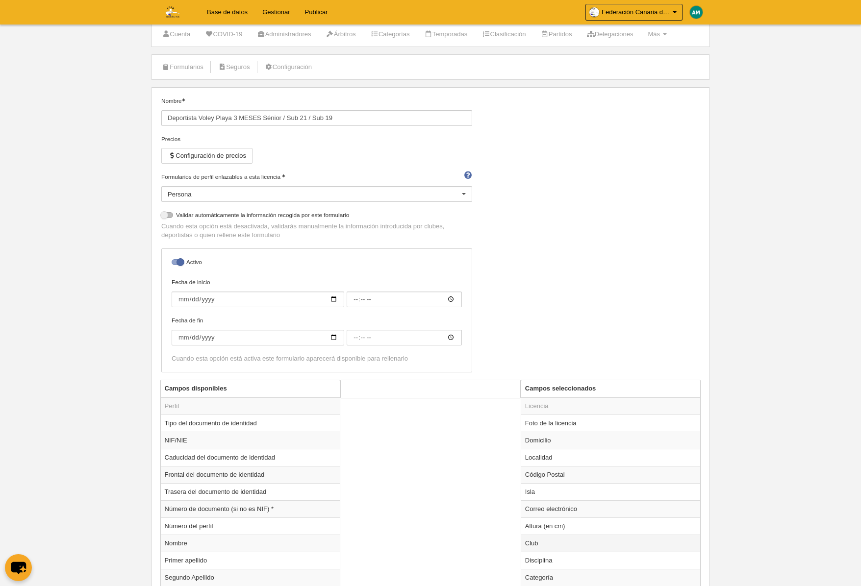
click at [558, 543] on td "Club" at bounding box center [610, 543] width 179 height 17
radio input "true"
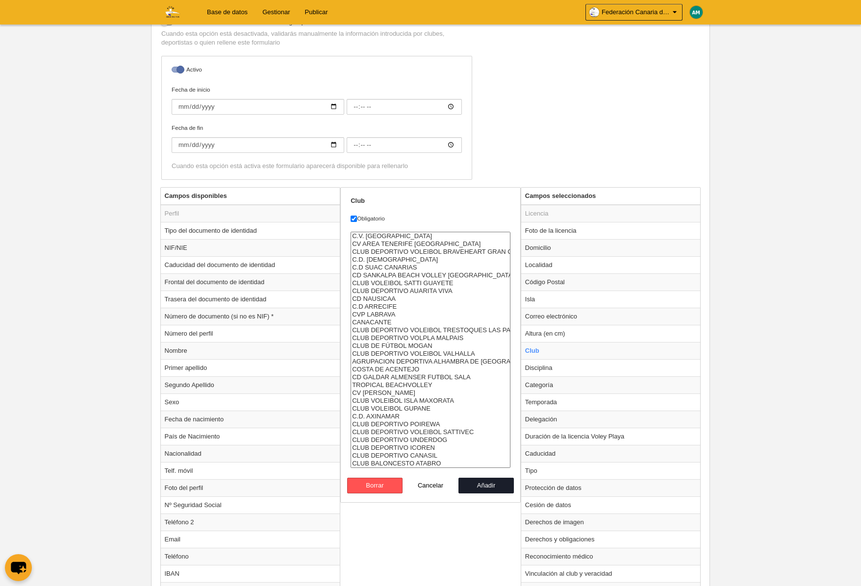
scroll to position [0, 0]
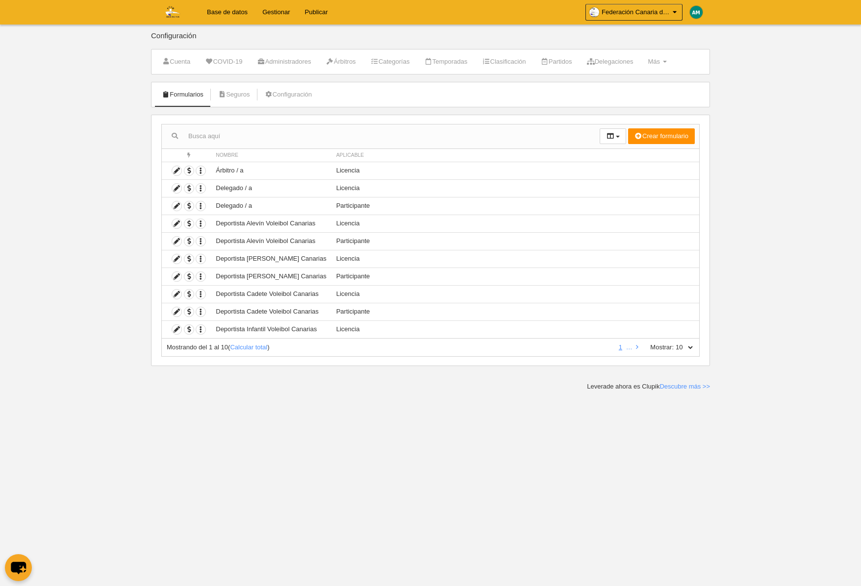
click at [692, 346] on select "10 25 50 100 500" at bounding box center [684, 347] width 21 height 9
select select "500"
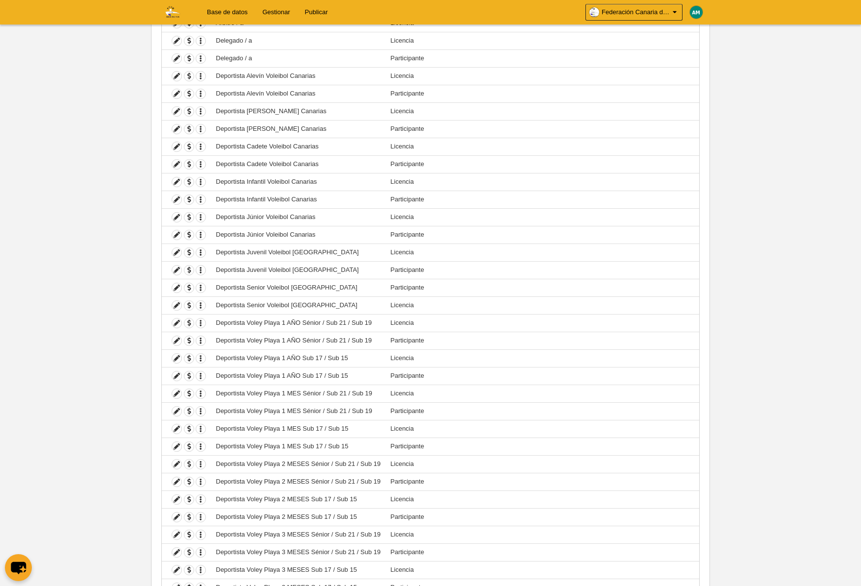
scroll to position [256, 0]
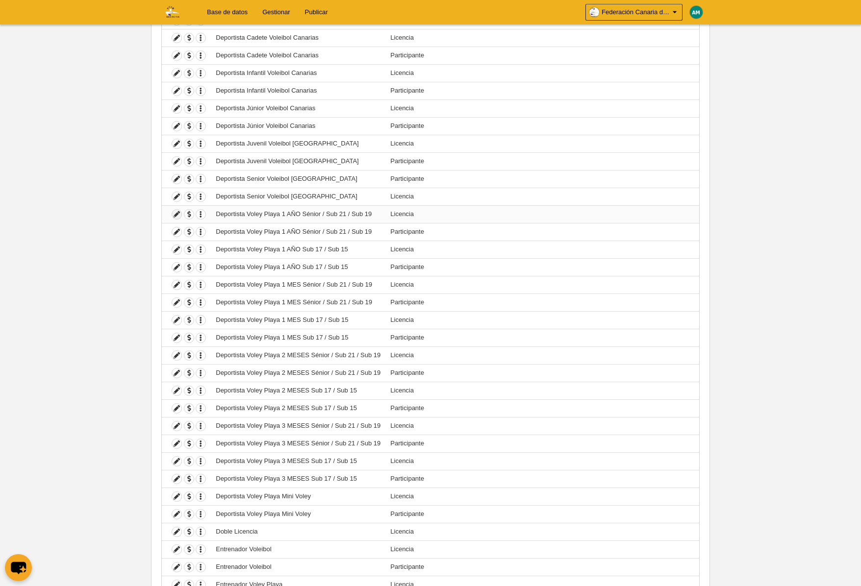
click at [177, 214] on icon at bounding box center [176, 214] width 9 height 9
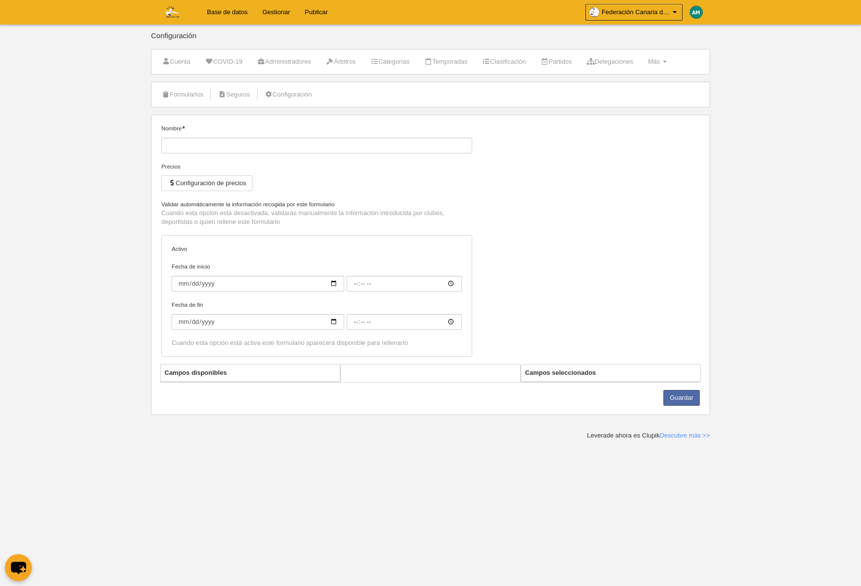
type input "Deportista Voley Playa 1 AÑO Sénior / Sub 21 / Sub 19"
checkbox input "true"
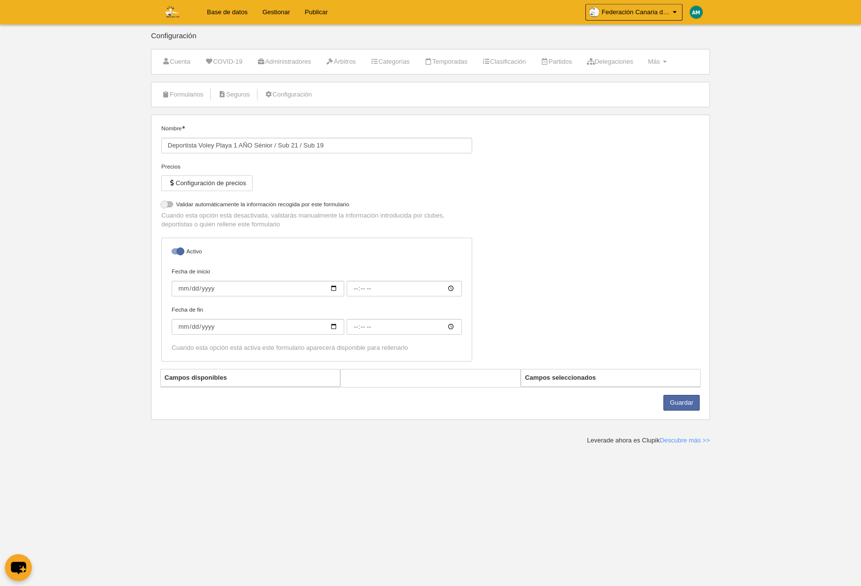
select select "selected"
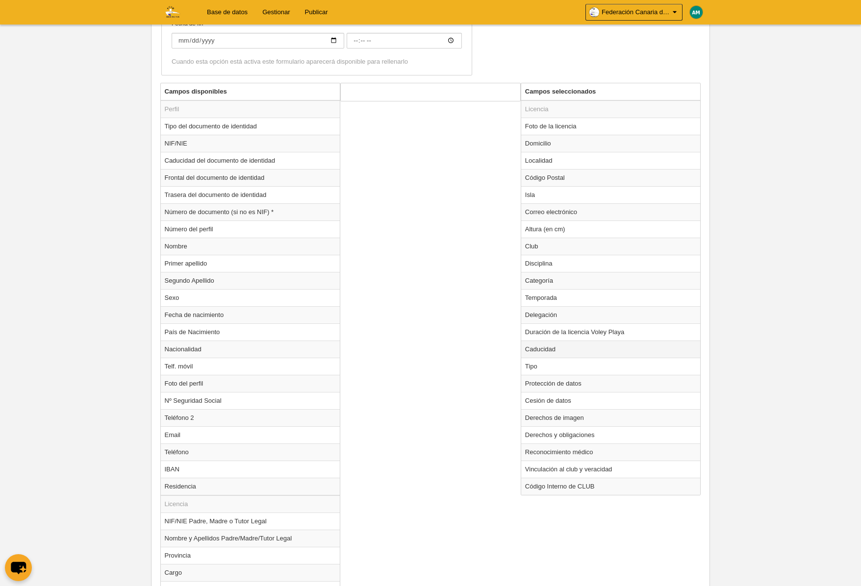
scroll to position [280, 0]
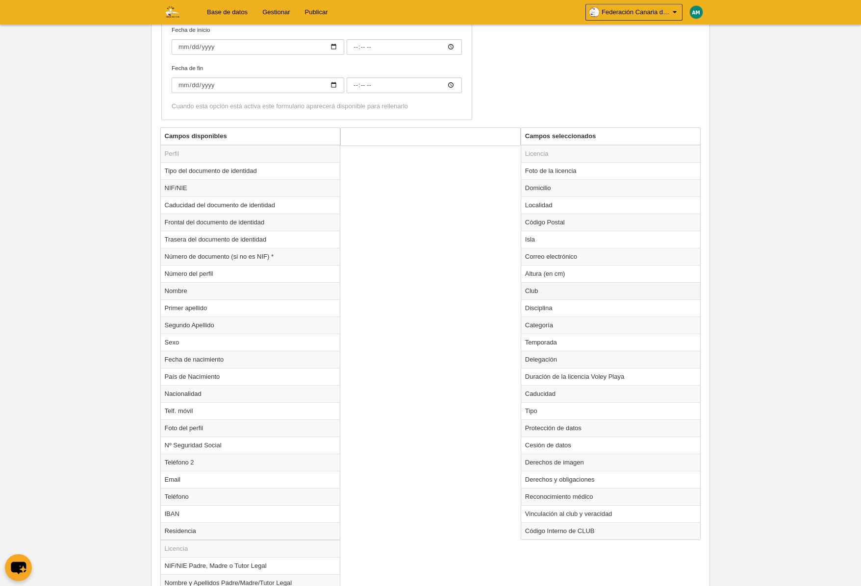
click at [538, 296] on td "Club" at bounding box center [610, 290] width 179 height 17
radio input "true"
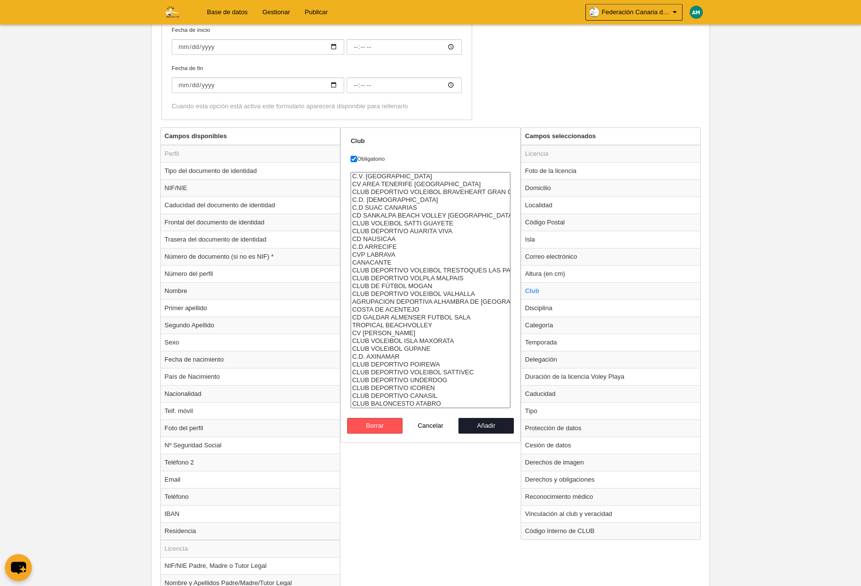
scroll to position [0, 0]
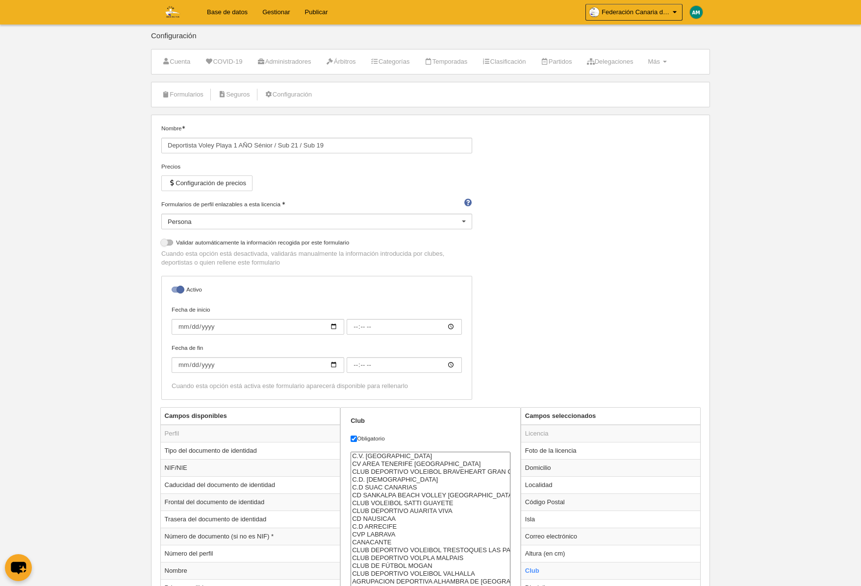
click at [216, 7] on link "Base de datos" at bounding box center [227, 12] width 55 height 25
